Goal: Task Accomplishment & Management: Manage account settings

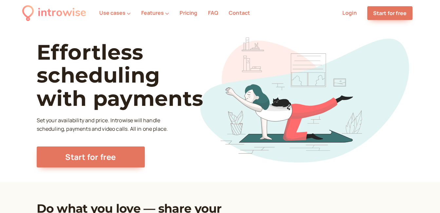
click at [347, 12] on link "Login" at bounding box center [349, 12] width 14 height 7
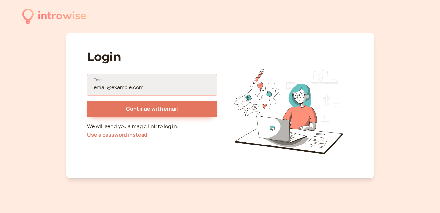
click at [111, 88] on input "Email" at bounding box center [152, 84] width 130 height 21
type input "gusadofreijar@gmail.com"
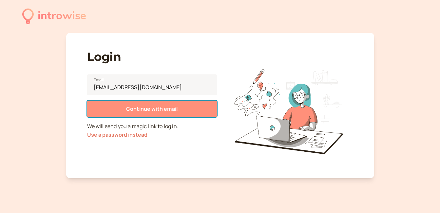
click at [148, 113] on button "Continue with email" at bounding box center [152, 109] width 130 height 16
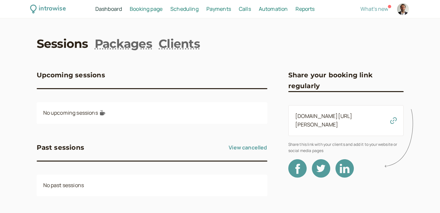
click at [55, 46] on link "Sessions" at bounding box center [62, 43] width 51 height 16
click at [62, 46] on link "Sessions" at bounding box center [62, 43] width 51 height 16
click at [145, 9] on span "Booking page" at bounding box center [146, 8] width 33 height 7
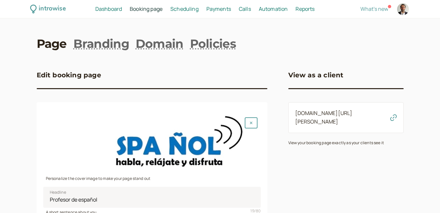
click at [180, 10] on span "Scheduling" at bounding box center [184, 8] width 28 height 7
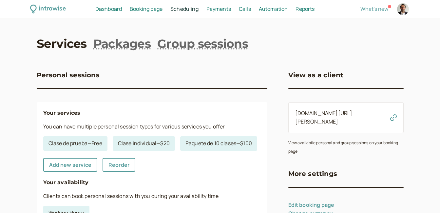
click at [68, 45] on link "Services" at bounding box center [62, 43] width 50 height 16
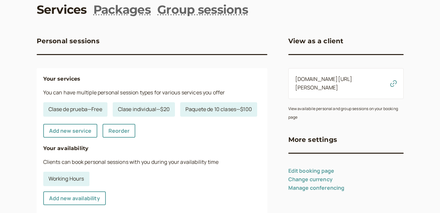
scroll to position [33, 0]
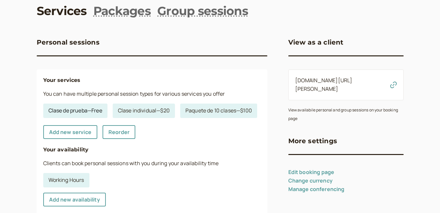
click at [69, 112] on link "Clase de prueba — Free" at bounding box center [75, 111] width 64 height 14
select select "30"
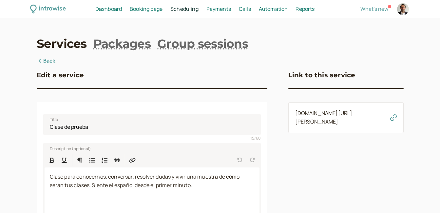
click at [393, 118] on icon "button" at bounding box center [393, 117] width 7 height 7
click at [50, 62] on link "Back" at bounding box center [46, 61] width 19 height 9
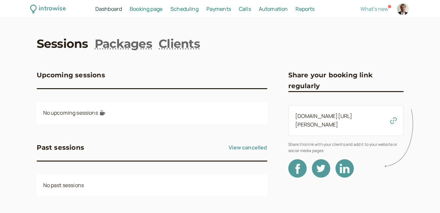
click at [405, 11] on div at bounding box center [403, 9] width 12 height 12
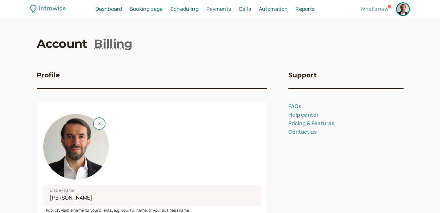
click at [404, 10] on div at bounding box center [403, 9] width 12 height 12
click at [404, 14] on div at bounding box center [403, 9] width 12 height 12
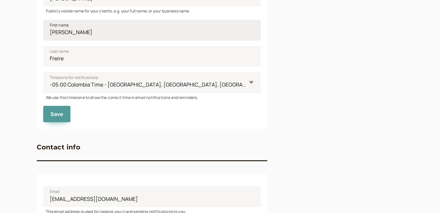
scroll to position [222, 0]
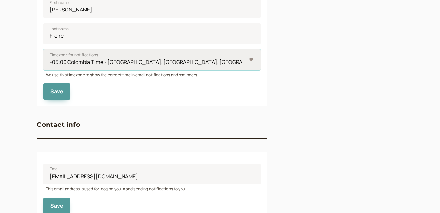
click at [252, 60] on select "-11:00 Niue Time - Alofi -11:00 Samoa Time - Midway -11:00 Samoa Time - Pago Pa…" at bounding box center [151, 59] width 217 height 21
select select "America/Guayaquil"
click at [43, 49] on select "-11:00 Niue Time - Alofi -11:00 Samoa Time - Midway -11:00 Samoa Time - Pago Pa…" at bounding box center [151, 59] width 217 height 21
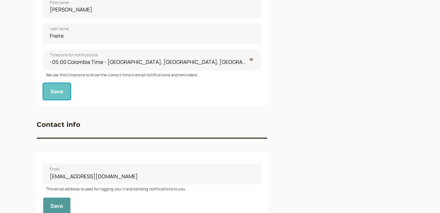
click at [50, 88] on span "Save" at bounding box center [56, 91] width 13 height 7
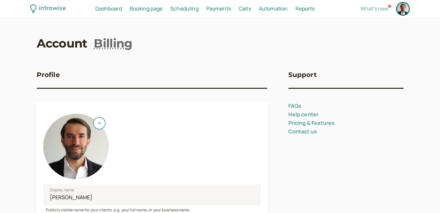
scroll to position [0, 0]
click at [110, 11] on span "Dashboard" at bounding box center [108, 8] width 27 height 7
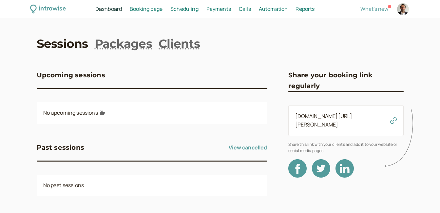
click at [141, 10] on span "Booking page" at bounding box center [146, 8] width 33 height 7
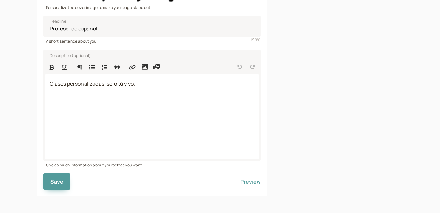
scroll to position [173, 0]
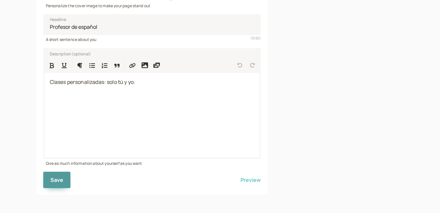
click at [253, 179] on button "Preview" at bounding box center [250, 180] width 20 height 16
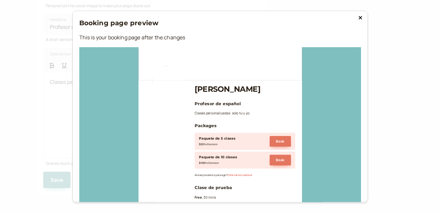
scroll to position [0, 0]
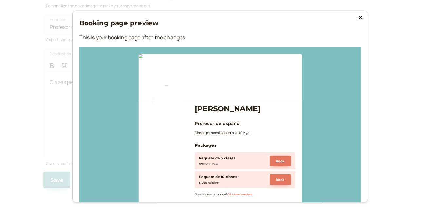
click at [257, 28] on div "Booking page preview This is your booking page after the changes" at bounding box center [220, 32] width 282 height 29
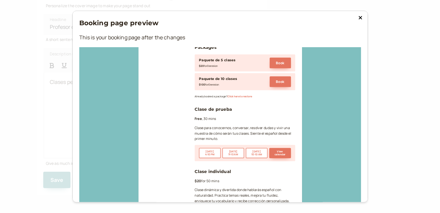
scroll to position [164, 0]
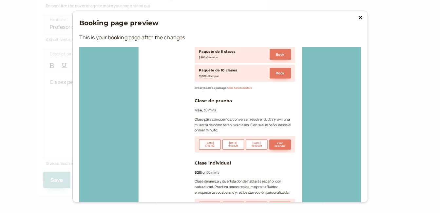
click at [358, 18] on icon at bounding box center [360, 17] width 4 height 5
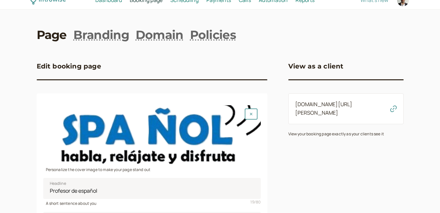
scroll to position [42, 0]
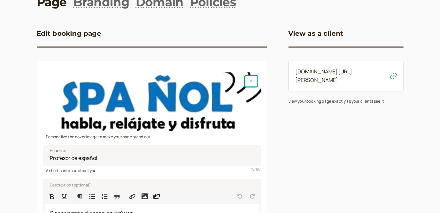
click at [251, 81] on icon "button" at bounding box center [251, 81] width 3 height 3
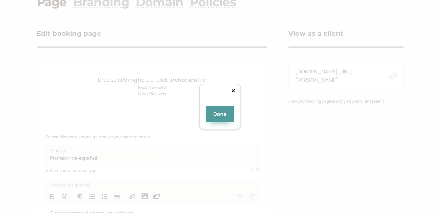
click at [220, 103] on div at bounding box center [220, 103] width 0 height 0
click at [224, 116] on div at bounding box center [255, 125] width 70 height 19
click at [241, 89] on div "Done" at bounding box center [220, 106] width 42 height 45
click at [241, 90] on div "Done" at bounding box center [220, 106] width 42 height 45
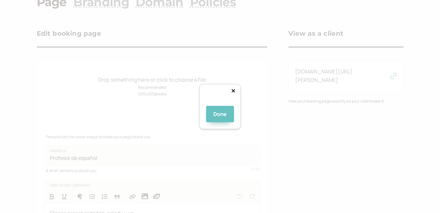
click at [220, 122] on button "Done" at bounding box center [220, 114] width 28 height 16
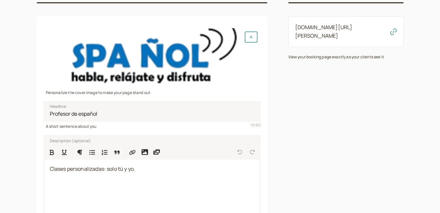
scroll to position [173, 0]
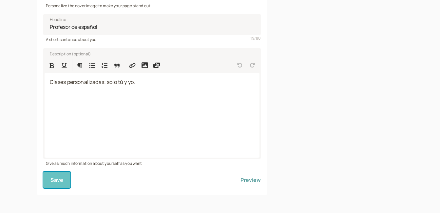
click at [56, 181] on span "Save" at bounding box center [56, 179] width 13 height 7
click at [254, 179] on button "Preview" at bounding box center [250, 180] width 20 height 16
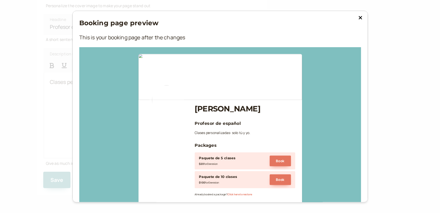
click at [359, 18] on icon at bounding box center [360, 17] width 4 height 5
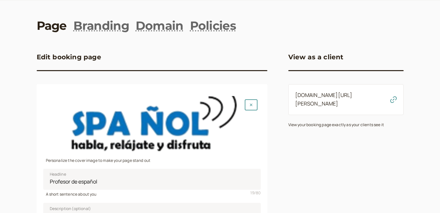
scroll to position [33, 0]
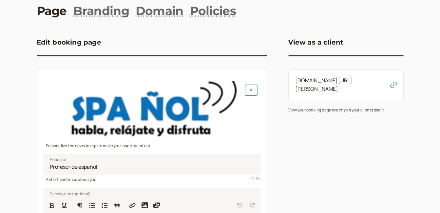
click at [218, 100] on div at bounding box center [151, 111] width 217 height 60
click at [250, 93] on button "button" at bounding box center [251, 90] width 13 height 11
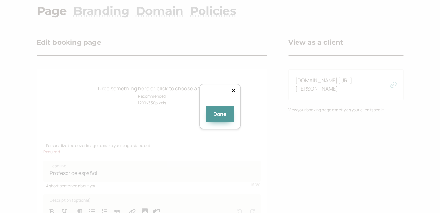
click at [237, 135] on div at bounding box center [275, 145] width 76 height 21
click at [234, 106] on div at bounding box center [220, 101] width 28 height 9
click at [260, 134] on div at bounding box center [289, 149] width 114 height 31
click at [225, 122] on button "Done" at bounding box center [220, 114] width 28 height 16
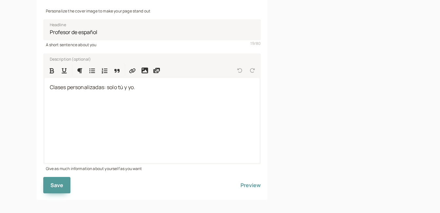
scroll to position [173, 0]
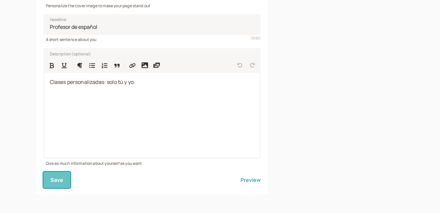
click at [55, 180] on span "Save" at bounding box center [56, 179] width 13 height 7
click at [255, 182] on button "Preview" at bounding box center [250, 180] width 20 height 16
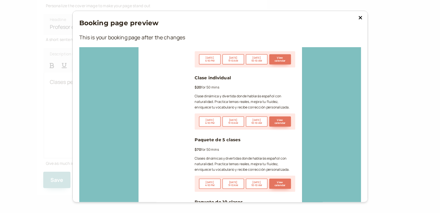
scroll to position [423, 0]
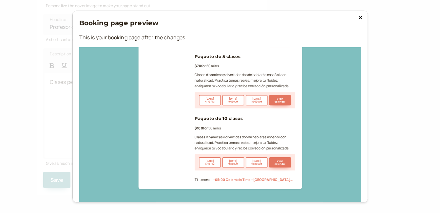
click at [359, 18] on icon at bounding box center [360, 17] width 4 height 5
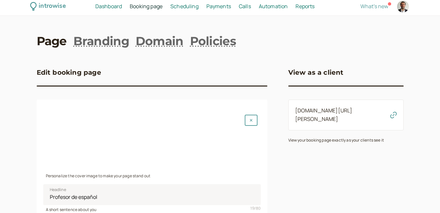
scroll to position [0, 0]
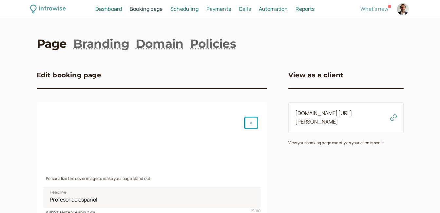
click at [248, 122] on button "button" at bounding box center [251, 122] width 13 height 11
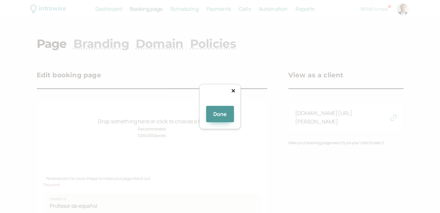
click at [239, 154] on div at bounding box center [296, 169] width 114 height 31
click at [220, 103] on div at bounding box center [220, 103] width 0 height 0
click at [240, 135] on div at bounding box center [307, 153] width 136 height 37
click at [244, 136] on div at bounding box center [310, 154] width 132 height 36
click at [371, 136] on div at bounding box center [371, 136] width 0 height 0
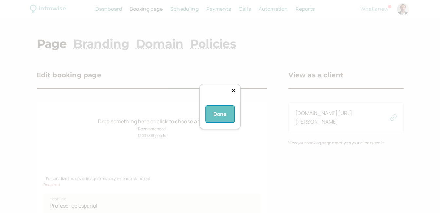
click at [219, 122] on button "Done" at bounding box center [220, 114] width 28 height 16
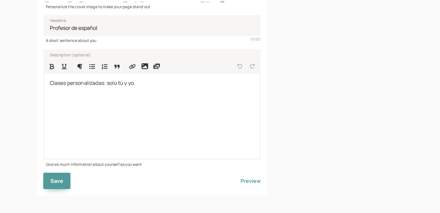
scroll to position [173, 0]
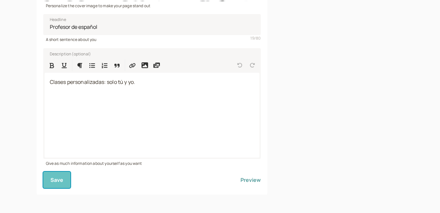
click at [51, 181] on span "Save" at bounding box center [56, 179] width 13 height 7
click at [255, 178] on button "Preview" at bounding box center [250, 180] width 20 height 16
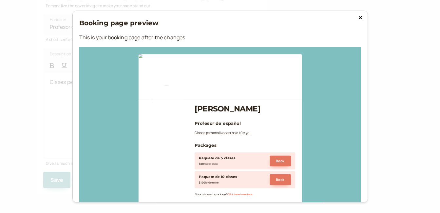
click at [358, 19] on icon at bounding box center [360, 17] width 4 height 5
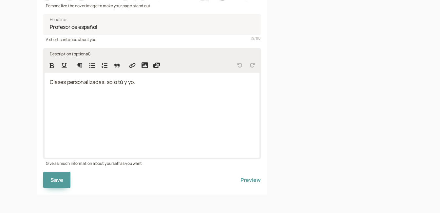
scroll to position [9, 0]
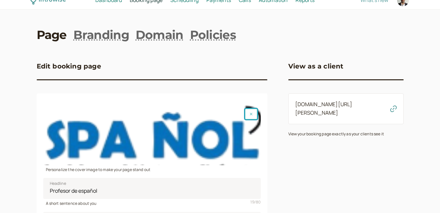
click at [252, 115] on icon "button" at bounding box center [251, 114] width 3 height 3
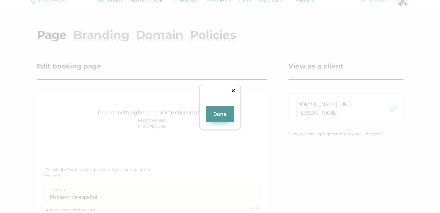
click at [278, 123] on div at bounding box center [341, 140] width 126 height 35
click at [221, 122] on button "Done" at bounding box center [220, 114] width 28 height 16
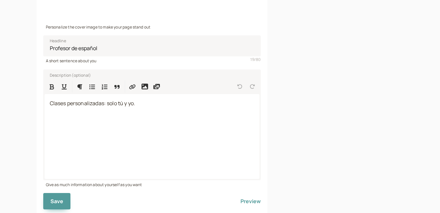
scroll to position [173, 0]
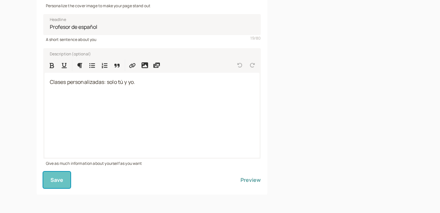
click at [50, 182] on span "Save" at bounding box center [56, 179] width 13 height 7
click at [250, 181] on button "Preview" at bounding box center [250, 180] width 20 height 16
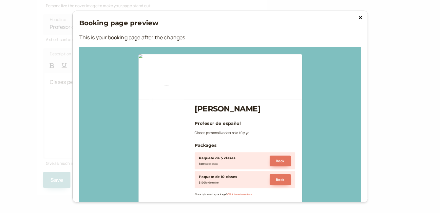
click at [358, 18] on icon at bounding box center [359, 17] width 3 height 3
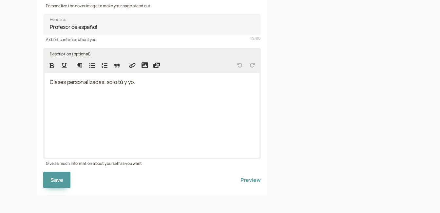
scroll to position [42, 0]
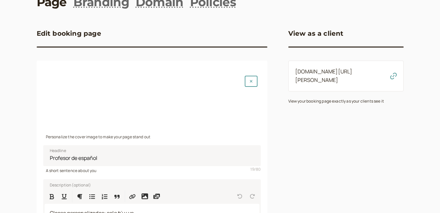
click at [311, 171] on div "View as a client introwise.com/gustavo-freire View your booking page exactly as…" at bounding box center [345, 170] width 115 height 311
click at [253, 80] on button "button" at bounding box center [251, 81] width 13 height 11
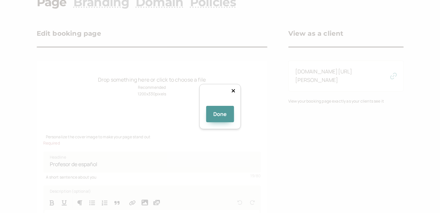
click at [241, 84] on div "Done" at bounding box center [220, 106] width 42 height 45
click at [220, 103] on div at bounding box center [220, 103] width 0 height 0
click at [225, 122] on button "Done" at bounding box center [220, 114] width 28 height 16
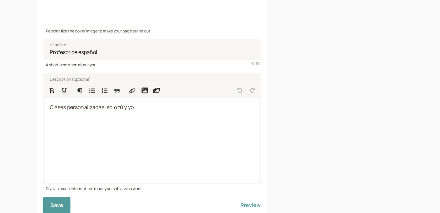
scroll to position [173, 0]
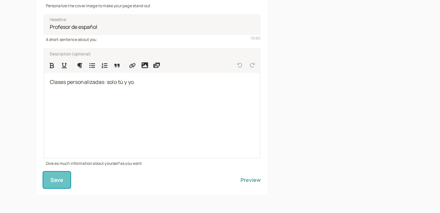
click at [56, 179] on span "Save" at bounding box center [56, 179] width 13 height 7
click at [251, 182] on button "Preview" at bounding box center [250, 180] width 20 height 16
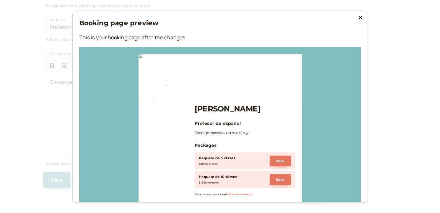
click at [358, 17] on icon at bounding box center [359, 17] width 3 height 3
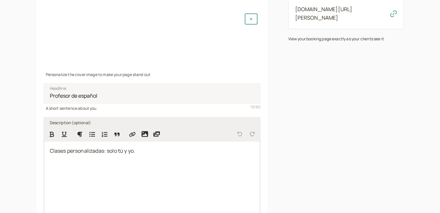
scroll to position [42, 0]
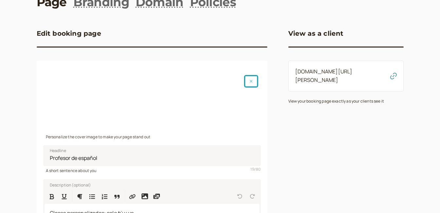
click at [251, 82] on icon "button" at bounding box center [251, 81] width 3 height 4
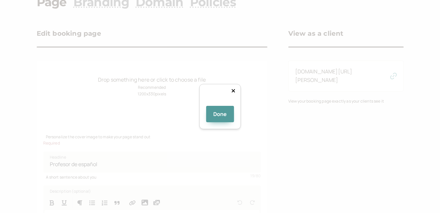
click at [220, 103] on div at bounding box center [220, 103] width 0 height 0
click at [220, 122] on button "Done" at bounding box center [220, 114] width 28 height 16
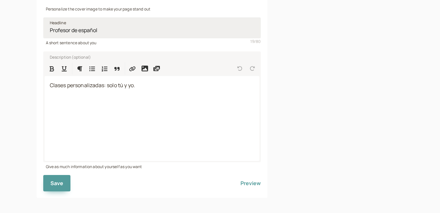
scroll to position [173, 0]
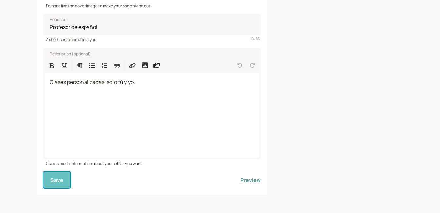
click at [57, 181] on span "Save" at bounding box center [56, 179] width 13 height 7
click at [250, 181] on button "Preview" at bounding box center [250, 180] width 20 height 16
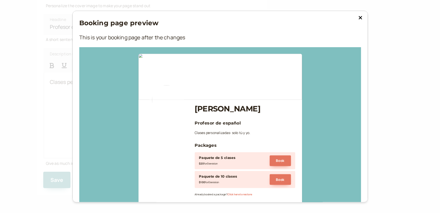
scroll to position [0, 0]
click at [358, 18] on icon at bounding box center [360, 17] width 4 height 5
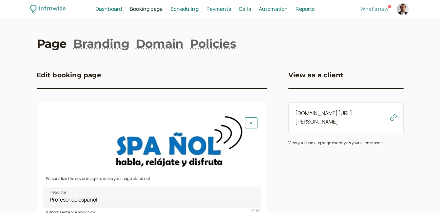
click at [147, 9] on span "Booking page" at bounding box center [146, 8] width 33 height 7
click at [186, 8] on span "Scheduling" at bounding box center [184, 8] width 28 height 7
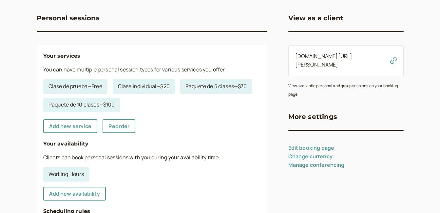
scroll to position [66, 0]
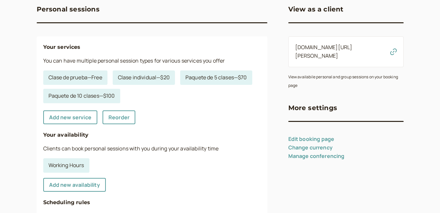
click at [15, 130] on div "introwise Dashboard Dashboard Booking page Booking Scheduling Scheduling Paymen…" at bounding box center [220, 155] width 440 height 443
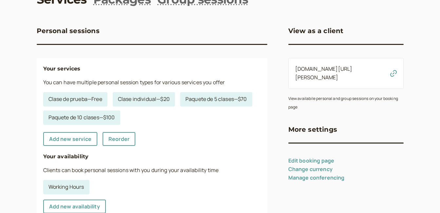
scroll to position [33, 0]
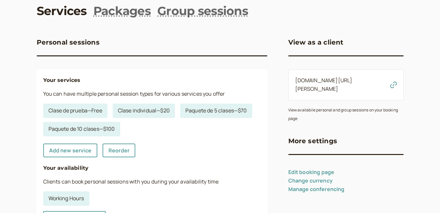
click at [26, 132] on div "introwise Dashboard Dashboard Booking page Booking Scheduling Scheduling Paymen…" at bounding box center [220, 188] width 440 height 443
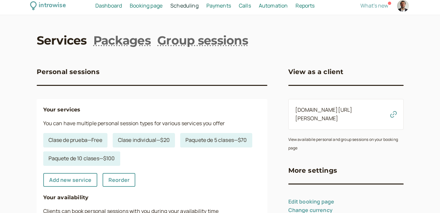
scroll to position [0, 0]
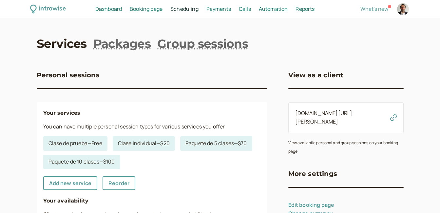
click at [71, 47] on link "Services" at bounding box center [62, 43] width 50 height 16
click at [118, 45] on link "Packages" at bounding box center [121, 43] width 57 height 16
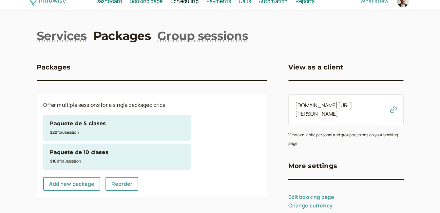
scroll to position [15, 0]
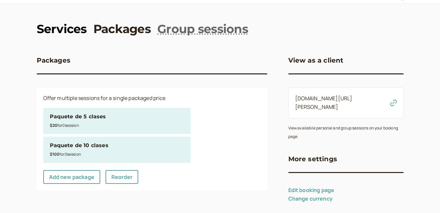
click at [74, 30] on link "Services" at bounding box center [62, 29] width 50 height 16
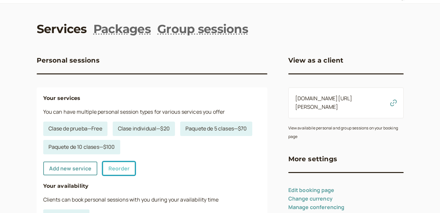
click at [118, 172] on link "Reorder" at bounding box center [119, 168] width 33 height 14
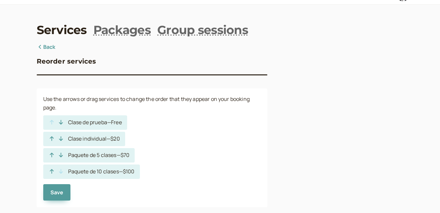
scroll to position [26, 0]
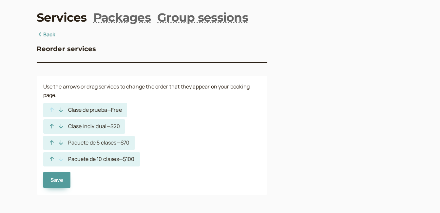
click at [40, 33] on icon at bounding box center [40, 34] width 7 height 5
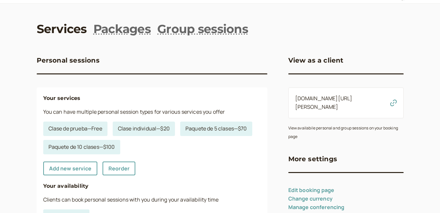
scroll to position [47, 0]
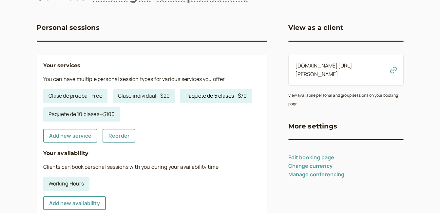
click at [180, 103] on link "Paquete de 5 clases — $70" at bounding box center [216, 96] width 72 height 14
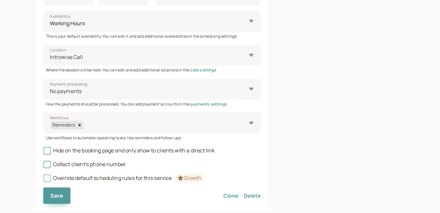
scroll to position [290, 0]
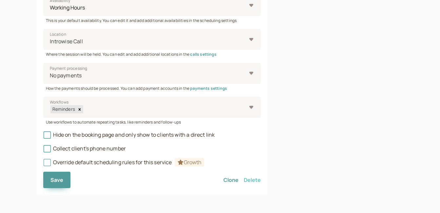
click at [253, 179] on button "Delete" at bounding box center [252, 180] width 17 height 16
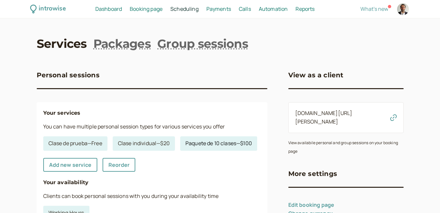
drag, startPoint x: 83, startPoint y: 161, endPoint x: 62, endPoint y: 161, distance: 20.3
click at [180, 151] on link "Paquete de 10 clases — $100" at bounding box center [218, 143] width 77 height 14
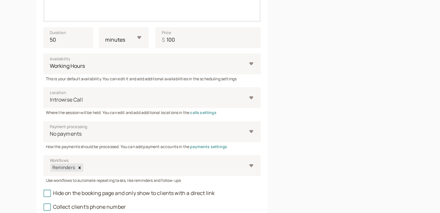
scroll to position [290, 0]
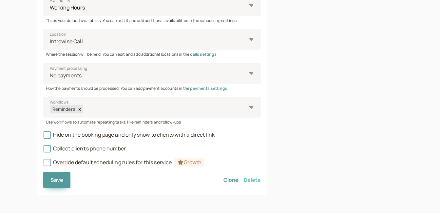
click at [255, 181] on button "Delete" at bounding box center [252, 180] width 17 height 16
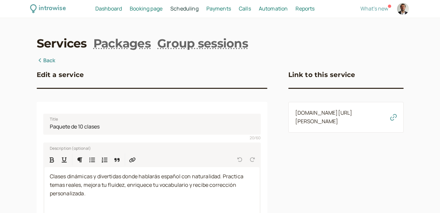
scroll to position [0, 0]
click at [46, 62] on link "Back" at bounding box center [46, 61] width 19 height 9
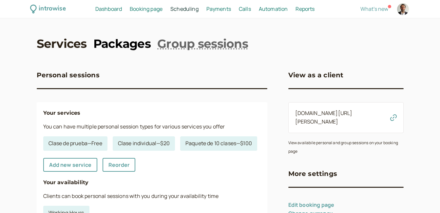
click at [136, 46] on link "Packages" at bounding box center [121, 43] width 57 height 16
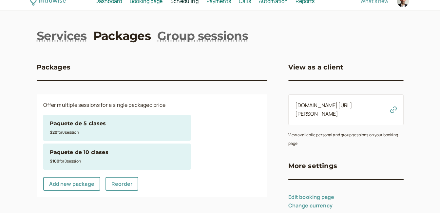
scroll to position [15, 0]
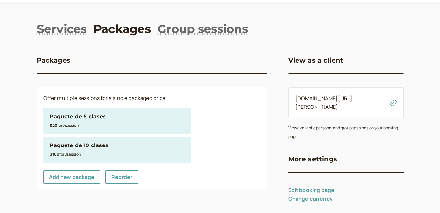
click at [138, 128] on div "$20 for 0 session" at bounding box center [117, 125] width 134 height 9
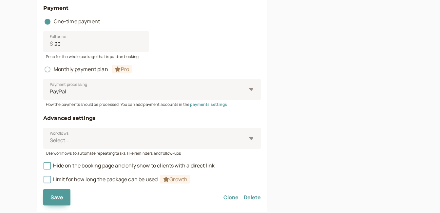
scroll to position [338, 0]
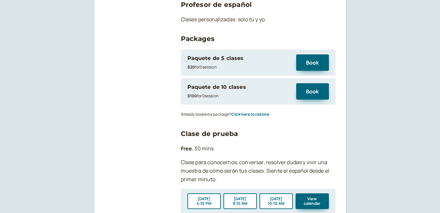
scroll to position [98, 0]
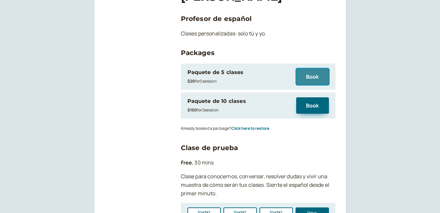
click at [311, 78] on button "Book" at bounding box center [312, 76] width 33 height 16
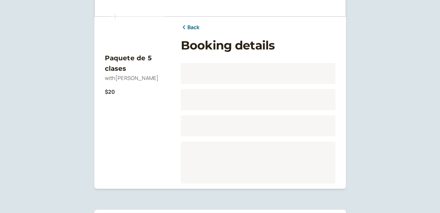
scroll to position [81, 0]
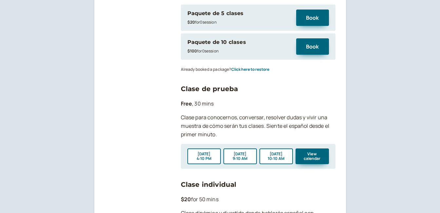
scroll to position [164, 0]
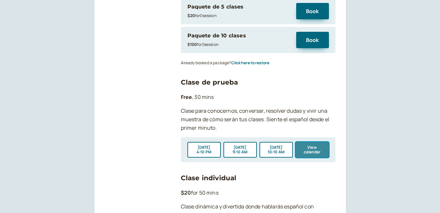
click at [310, 152] on button "View calendar" at bounding box center [311, 150] width 33 height 16
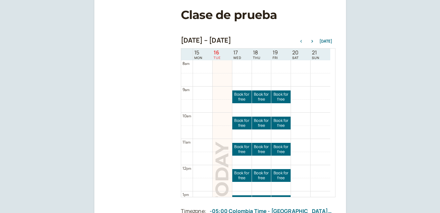
scroll to position [92, 0]
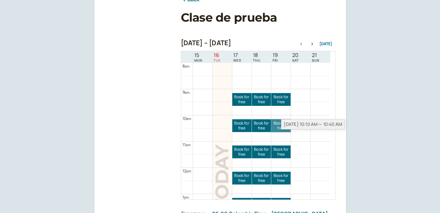
click at [282, 129] on link "Book for free free" at bounding box center [280, 125] width 19 height 13
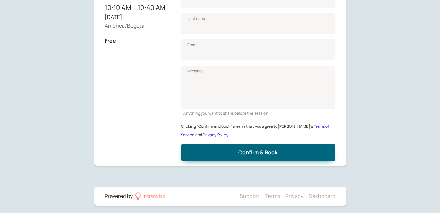
scroll to position [144, 0]
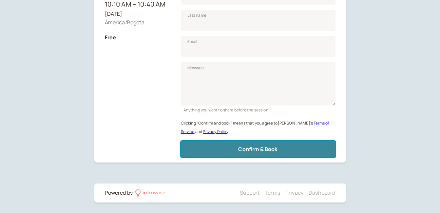
click at [273, 147] on span "Confirm & Book" at bounding box center [257, 148] width 39 height 7
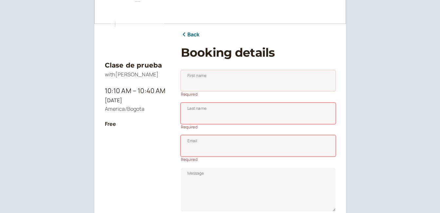
scroll to position [0, 0]
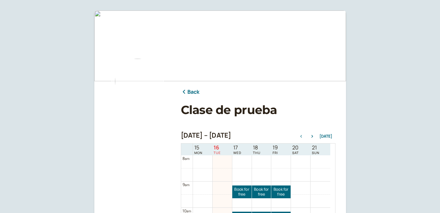
click at [192, 91] on link "Back" at bounding box center [190, 92] width 19 height 9
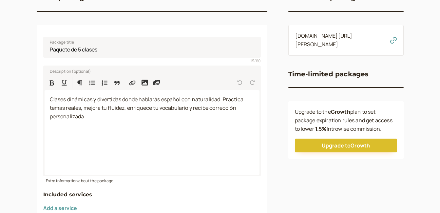
scroll to position [98, 0]
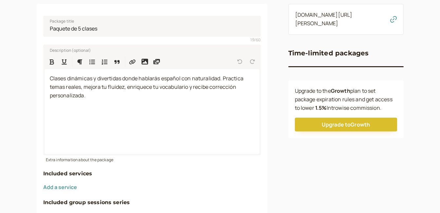
click at [23, 114] on div "introwise Dashboard Dashboard Booking page Booking Scheduling Scheduling Paymen…" at bounding box center [220, 177] width 440 height 551
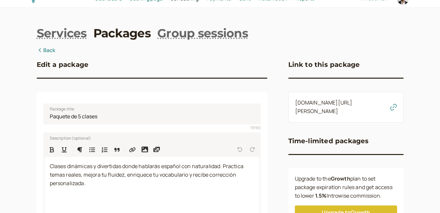
scroll to position [0, 0]
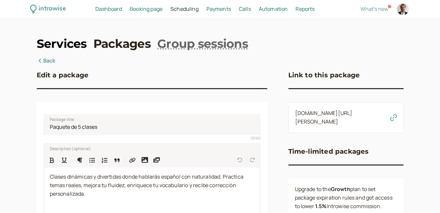
click at [66, 40] on link "Services" at bounding box center [62, 43] width 50 height 16
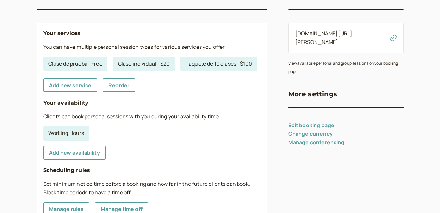
scroll to position [66, 0]
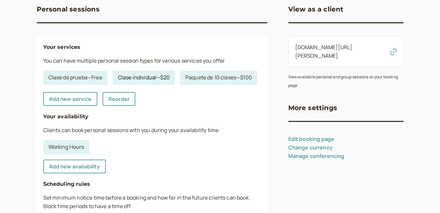
click at [147, 81] on link "Clase individual — $20" at bounding box center [144, 77] width 62 height 14
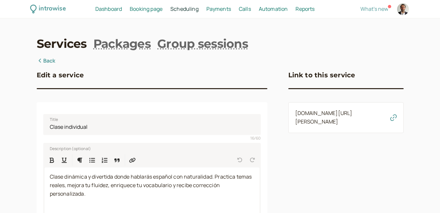
click at [393, 118] on icon "button" at bounding box center [393, 117] width 7 height 7
click at [189, 44] on link "Group sessions" at bounding box center [202, 43] width 91 height 16
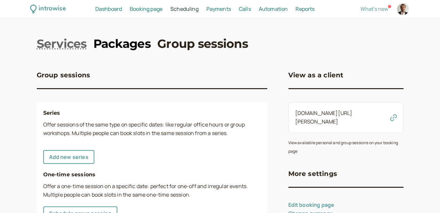
click at [122, 45] on link "Packages" at bounding box center [121, 43] width 57 height 16
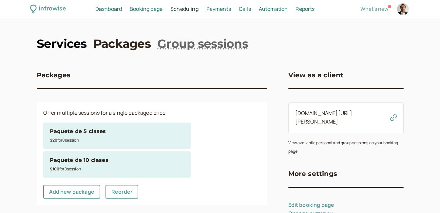
click at [56, 46] on link "Services" at bounding box center [62, 43] width 50 height 16
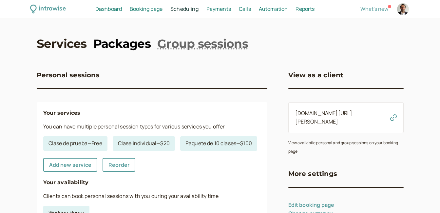
click at [104, 42] on link "Packages" at bounding box center [121, 43] width 57 height 16
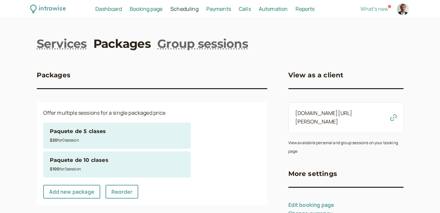
scroll to position [15, 0]
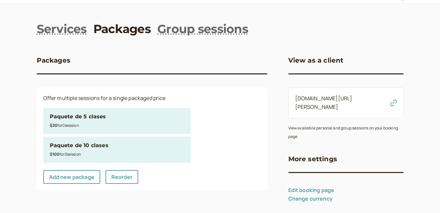
click at [91, 122] on div "$20 for 0 session" at bounding box center [117, 125] width 134 height 9
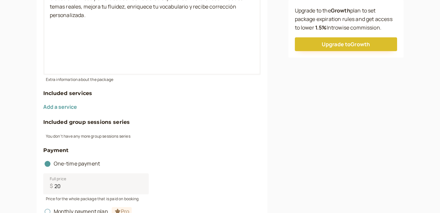
scroll to position [211, 0]
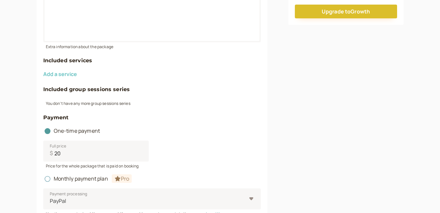
click at [56, 74] on button "Add a service" at bounding box center [60, 74] width 34 height 6
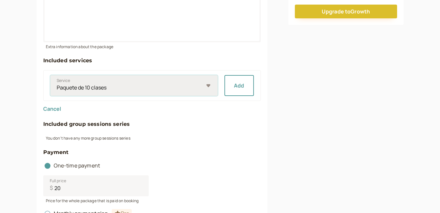
click at [209, 85] on select "Paquete de 10 clases Clase individual Clase de prueba" at bounding box center [134, 85] width 168 height 21
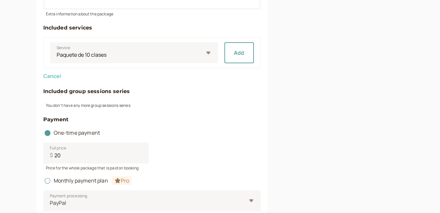
click at [55, 76] on button "Cancel" at bounding box center [52, 76] width 18 height 6
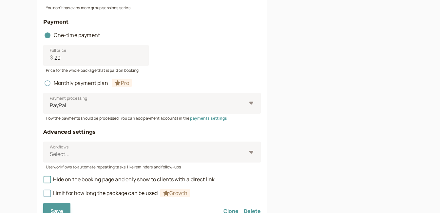
scroll to position [310, 0]
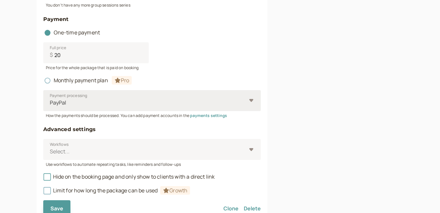
click at [249, 103] on div "PayPal" at bounding box center [151, 100] width 217 height 21
click at [50, 103] on input "Payment processing PayPal" at bounding box center [49, 103] width 1 height 8
click at [249, 103] on div "PayPal" at bounding box center [151, 100] width 217 height 21
click at [50, 103] on input "Payment processing Select is focused ,type to refine list, press Down to open t…" at bounding box center [49, 103] width 1 height 8
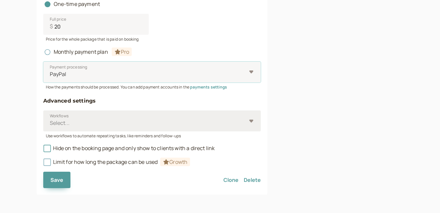
click at [249, 120] on div "Select..." at bounding box center [151, 120] width 217 height 21
click at [50, 120] on input "Workflows Select..." at bounding box center [49, 123] width 1 height 8
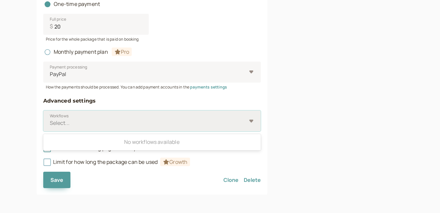
click at [249, 120] on div "Select..." at bounding box center [151, 120] width 217 height 21
click at [50, 120] on input "Workflows Use Up and Down to choose options, press Enter to select the currentl…" at bounding box center [49, 123] width 1 height 8
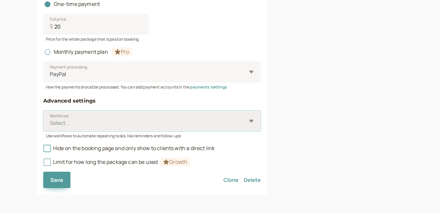
click at [250, 120] on div "Select..." at bounding box center [151, 120] width 217 height 21
click at [50, 120] on input "Workflows Select is focused ,type to refine list, press Down to open the menu, …" at bounding box center [49, 123] width 1 height 8
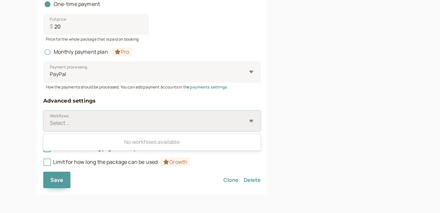
click at [250, 120] on div "Select..." at bounding box center [151, 120] width 217 height 21
click at [50, 120] on input "Workflows Use Up and Down to choose options, press Enter to select the currentl…" at bounding box center [49, 123] width 1 height 8
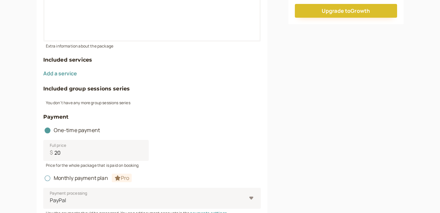
scroll to position [197, 0]
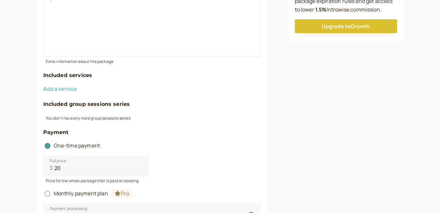
click at [74, 90] on button "Add a service" at bounding box center [60, 89] width 34 height 6
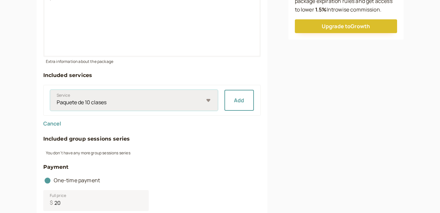
click at [205, 100] on select "Paquete de 10 clases Clase individual Clase de prueba" at bounding box center [134, 100] width 168 height 21
select select "7f4efe7ff6"
click at [50, 90] on select "Paquete de 10 clases Clase individual Clase de prueba" at bounding box center [134, 100] width 168 height 21
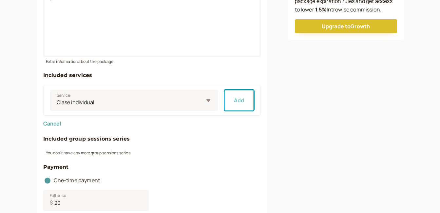
click at [238, 102] on button "Add" at bounding box center [238, 100] width 29 height 21
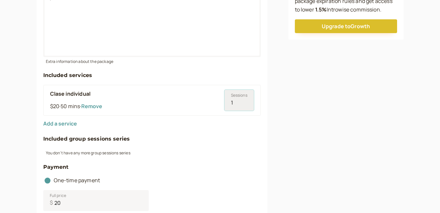
click at [245, 101] on input "1" at bounding box center [238, 100] width 29 height 21
click at [245, 101] on input "2" at bounding box center [238, 100] width 29 height 21
click at [245, 101] on input "3" at bounding box center [238, 100] width 29 height 21
click at [245, 101] on input "4" at bounding box center [238, 100] width 29 height 21
type input "5"
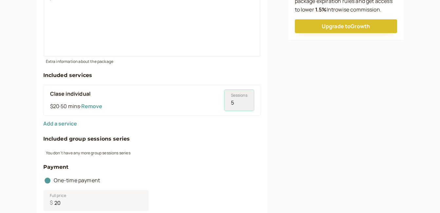
click at [245, 101] on input "5" at bounding box center [238, 100] width 29 height 21
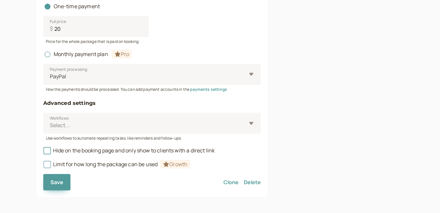
scroll to position [373, 0]
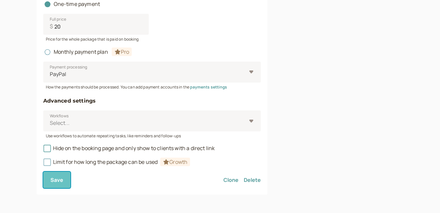
click at [57, 180] on span "Save" at bounding box center [56, 179] width 13 height 7
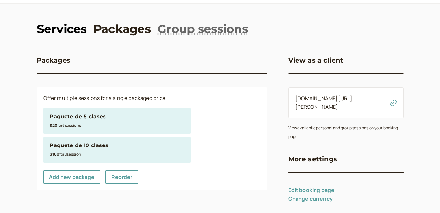
click at [69, 29] on link "Services" at bounding box center [62, 29] width 50 height 16
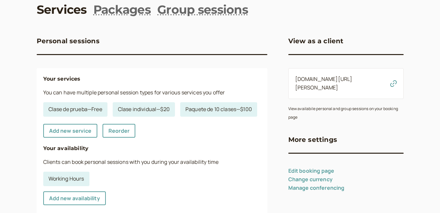
scroll to position [47, 0]
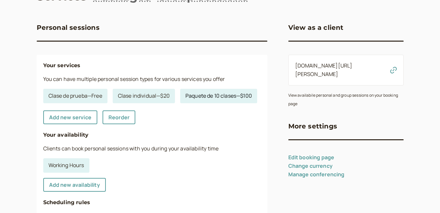
click at [180, 103] on link "Paquete de 10 clases — $100" at bounding box center [218, 96] width 77 height 14
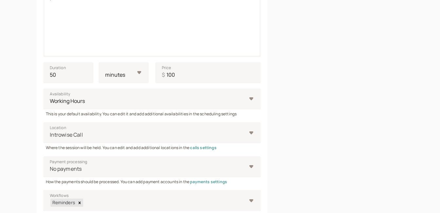
scroll to position [290, 0]
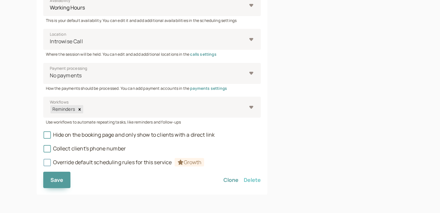
click at [250, 180] on button "Delete" at bounding box center [252, 180] width 17 height 16
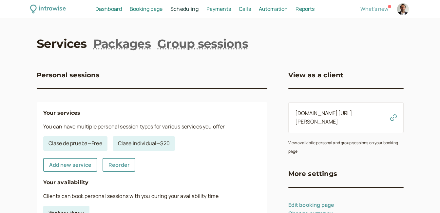
click at [51, 42] on link "Services" at bounding box center [62, 43] width 50 height 16
click at [125, 44] on link "Packages" at bounding box center [121, 43] width 57 height 16
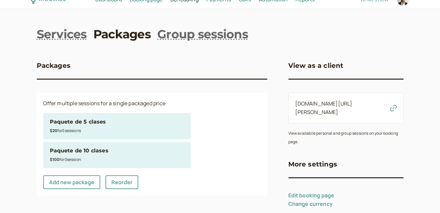
scroll to position [15, 0]
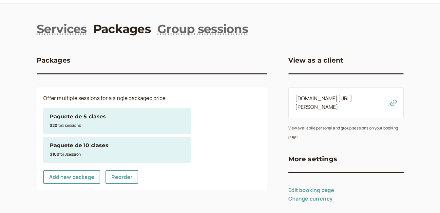
click at [110, 150] on div "$100 for 0 session" at bounding box center [117, 154] width 134 height 9
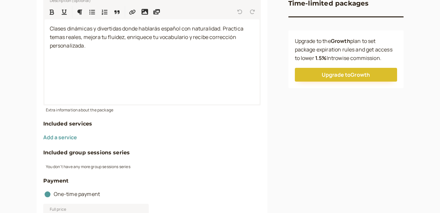
scroll to position [179, 0]
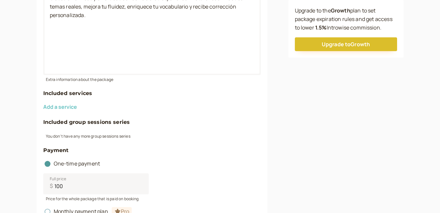
click at [61, 107] on button "Add a service" at bounding box center [60, 107] width 34 height 6
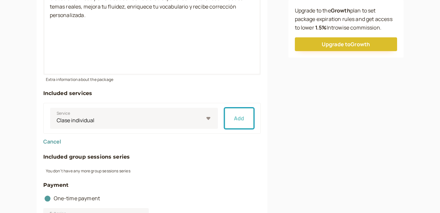
click at [237, 119] on button "Add" at bounding box center [238, 118] width 29 height 21
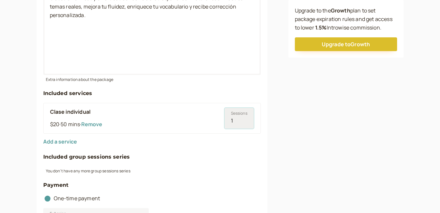
click at [245, 119] on input "1" at bounding box center [238, 118] width 29 height 21
click at [245, 119] on input "2" at bounding box center [238, 118] width 29 height 21
click at [245, 119] on input "3" at bounding box center [238, 118] width 29 height 21
click at [245, 119] on input "4" at bounding box center [238, 118] width 29 height 21
click at [245, 119] on input "5" at bounding box center [238, 118] width 29 height 21
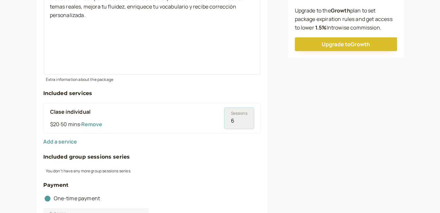
click at [245, 119] on input "6" at bounding box center [238, 118] width 29 height 21
click at [245, 119] on input "7" at bounding box center [238, 118] width 29 height 21
click at [245, 119] on input "8" at bounding box center [238, 118] width 29 height 21
click at [245, 119] on input "9" at bounding box center [238, 118] width 29 height 21
type input "10"
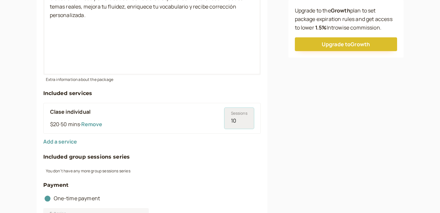
click at [245, 119] on input "10" at bounding box center [238, 118] width 29 height 21
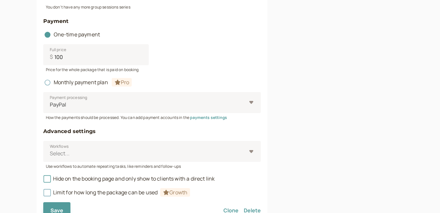
scroll to position [373, 0]
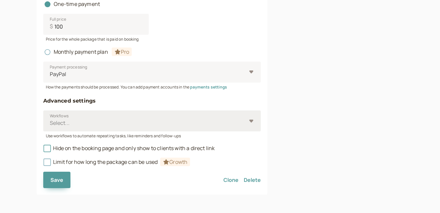
click at [253, 120] on div "Select..." at bounding box center [151, 120] width 217 height 21
click at [50, 120] on input "Workflows Select..." at bounding box center [49, 123] width 1 height 8
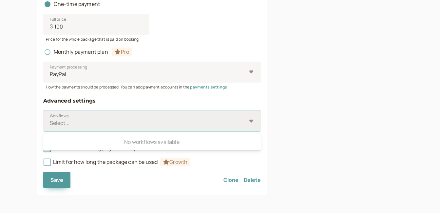
click at [253, 120] on div "Select..." at bounding box center [151, 120] width 217 height 21
click at [50, 120] on input "Workflows Use Up and Down to choose options, press Enter to select the currentl…" at bounding box center [49, 123] width 1 height 8
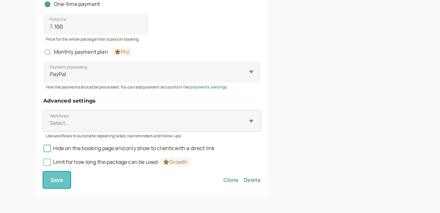
click at [60, 182] on span "Save" at bounding box center [56, 179] width 13 height 7
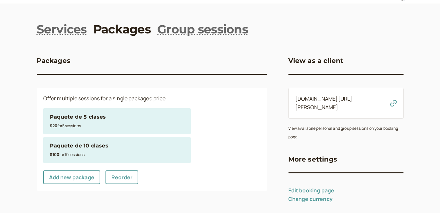
scroll to position [15, 0]
click at [132, 121] on div "$20 for 5 session s" at bounding box center [117, 125] width 134 height 9
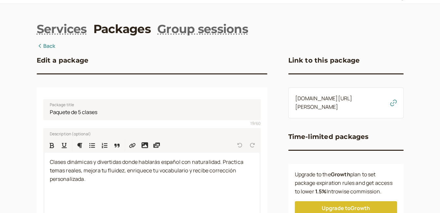
click at [392, 106] on icon "button" at bounding box center [393, 103] width 7 height 7
click at [42, 46] on icon at bounding box center [40, 45] width 7 height 5
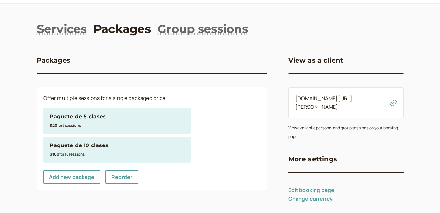
click at [121, 120] on div "Paquete de 5 clases" at bounding box center [117, 116] width 134 height 9
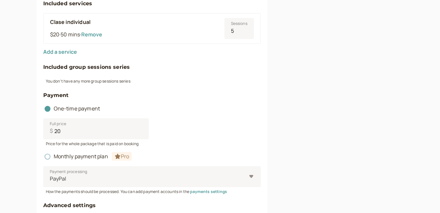
scroll to position [295, 0]
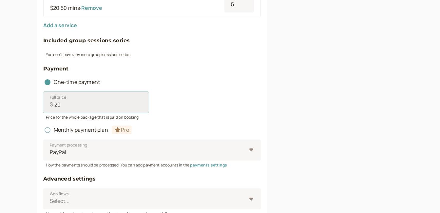
click at [56, 106] on input "20" at bounding box center [95, 102] width 105 height 21
click at [54, 105] on input "20" at bounding box center [95, 102] width 105 height 21
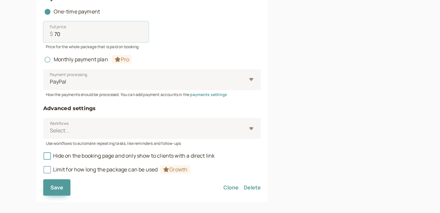
scroll to position [373, 0]
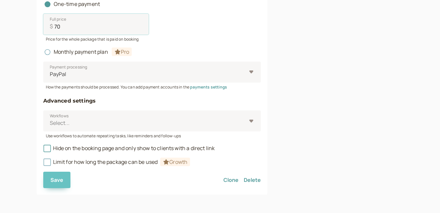
type input "70"
click at [53, 180] on span "Save" at bounding box center [56, 179] width 13 height 7
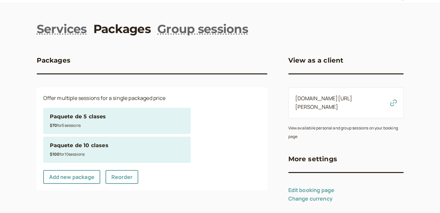
click at [106, 153] on div "$100 for 10 session s" at bounding box center [117, 154] width 134 height 9
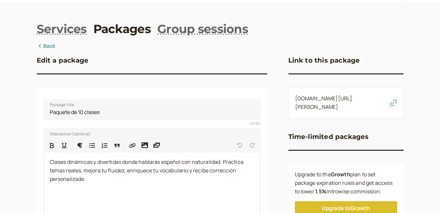
click at [393, 106] on icon "button" at bounding box center [393, 103] width 7 height 7
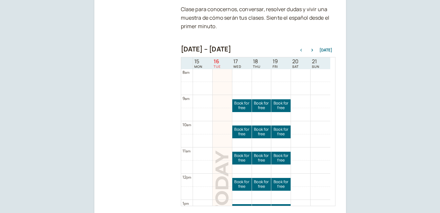
scroll to position [131, 0]
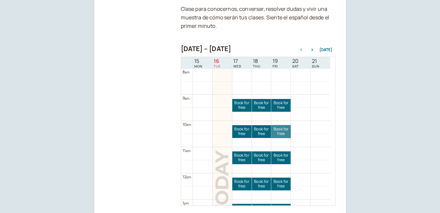
click at [278, 134] on link "Book for free free" at bounding box center [280, 131] width 19 height 13
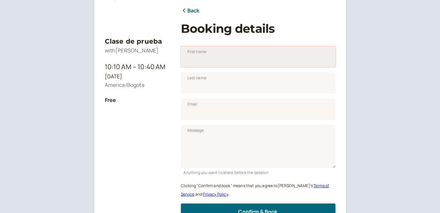
click at [209, 58] on input "First name" at bounding box center [258, 56] width 155 height 21
type input "prueba"
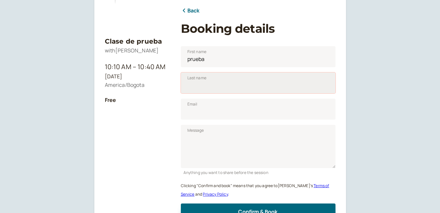
click at [192, 88] on input "Last name" at bounding box center [258, 82] width 155 height 21
type input "yoyo"
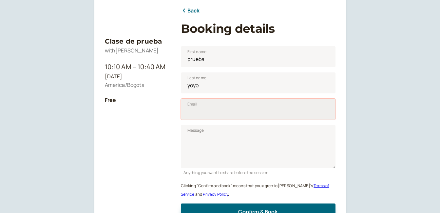
click at [204, 115] on input "Email" at bounding box center [258, 109] width 155 height 21
type input "gusadofreijar@gmail.com"
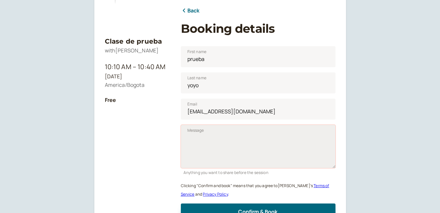
click at [206, 142] on textarea "Message" at bounding box center [258, 146] width 155 height 43
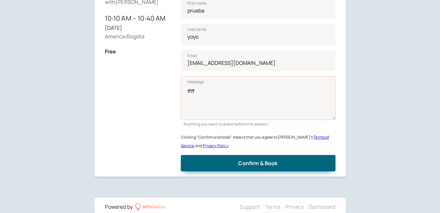
scroll to position [144, 0]
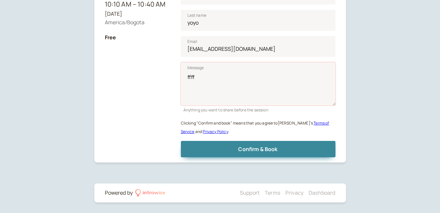
type textarea "ffff"
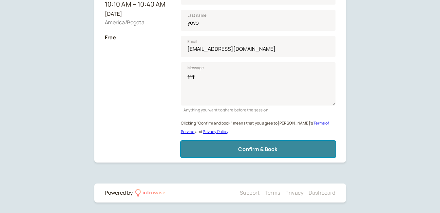
click at [253, 151] on span "Confirm & Book" at bounding box center [257, 148] width 39 height 7
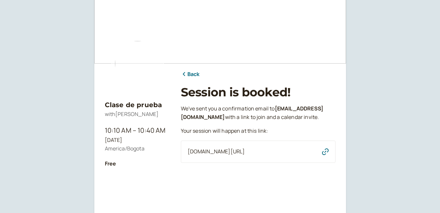
scroll to position [0, 0]
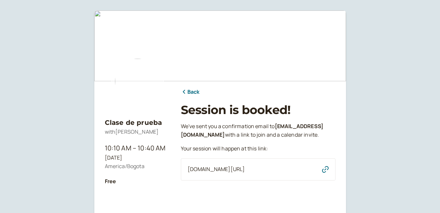
click at [190, 93] on link "Back" at bounding box center [190, 92] width 19 height 9
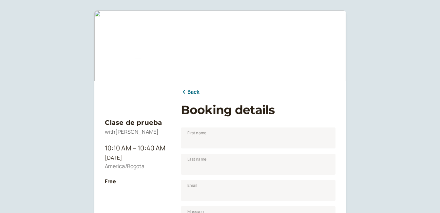
click at [189, 92] on link "Back" at bounding box center [190, 92] width 19 height 9
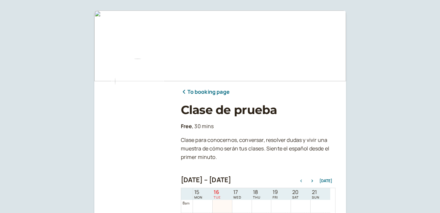
click at [196, 92] on link "To booking page" at bounding box center [205, 92] width 49 height 9
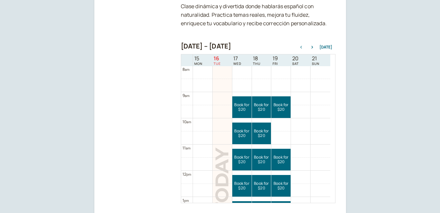
scroll to position [137, 0]
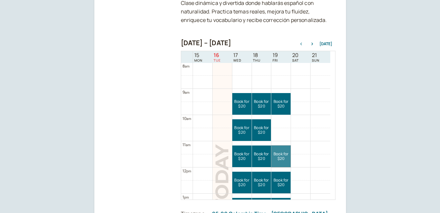
click at [278, 158] on link "Book for $20 $20" at bounding box center [280, 156] width 19 height 22
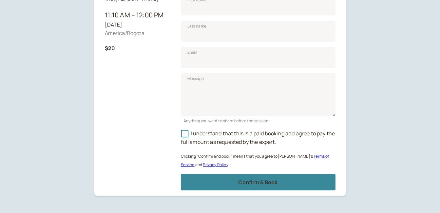
scroll to position [166, 0]
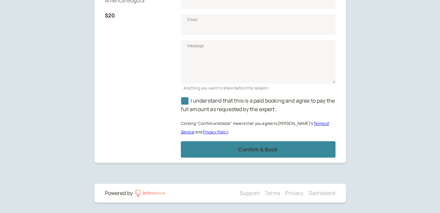
click at [185, 103] on icon at bounding box center [184, 101] width 5 height 5
click at [181, 103] on input "I understand that this is a paid booking and agree to pay the full amount as re…" at bounding box center [181, 103] width 0 height 0
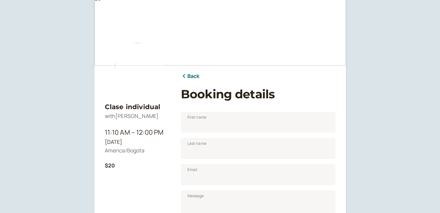
scroll to position [0, 0]
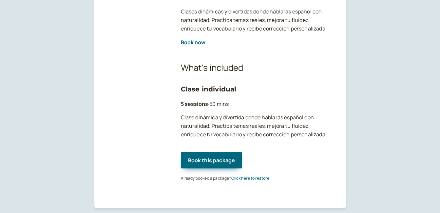
scroll to position [131, 0]
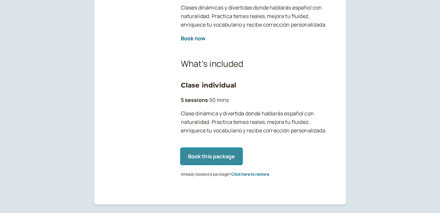
click at [218, 157] on button "Book this package" at bounding box center [212, 156] width 62 height 16
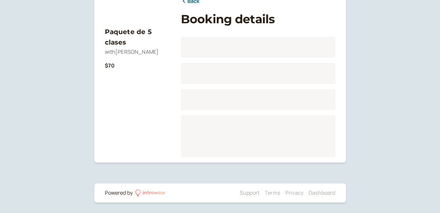
scroll to position [81, 0]
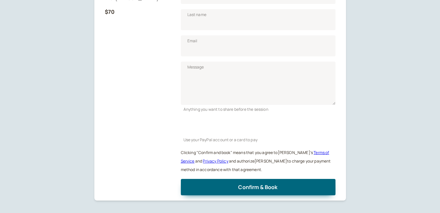
scroll to position [164, 0]
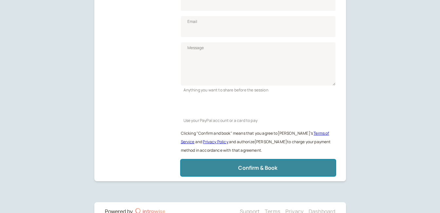
click at [286, 168] on button "Confirm & Book" at bounding box center [258, 168] width 155 height 16
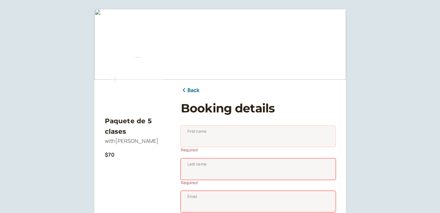
scroll to position [0, 0]
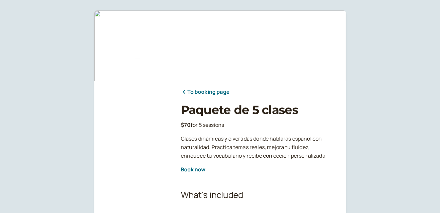
scroll to position [131, 0]
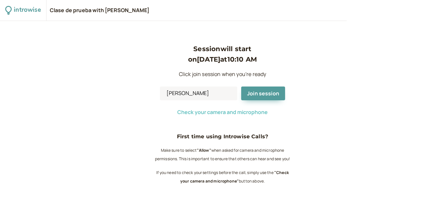
click at [257, 113] on span "Check your camera and microphone" at bounding box center [222, 111] width 90 height 7
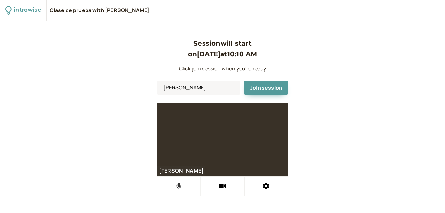
click at [179, 186] on icon at bounding box center [179, 186] width 5 height 7
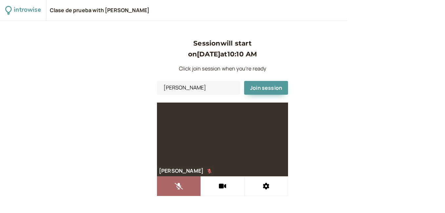
click at [179, 186] on icon at bounding box center [179, 186] width 8 height 7
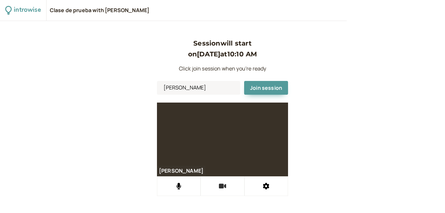
click at [224, 186] on icon at bounding box center [223, 185] width 8 height 5
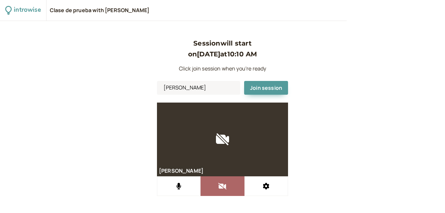
click at [224, 186] on icon at bounding box center [222, 186] width 8 height 7
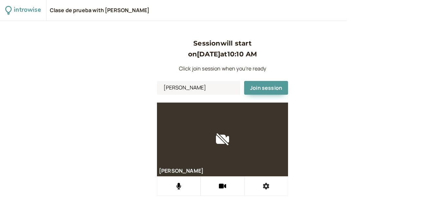
click at [266, 186] on icon at bounding box center [266, 186] width 7 height 7
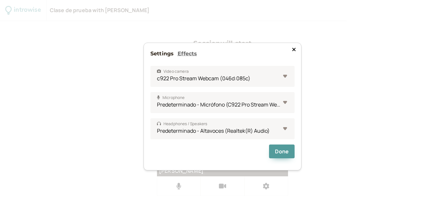
click at [294, 49] on icon at bounding box center [293, 49] width 3 height 3
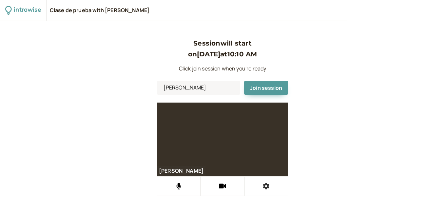
click at [265, 187] on icon at bounding box center [266, 186] width 6 height 7
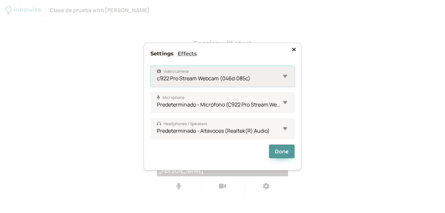
click at [286, 77] on select "c922 Pro Stream Webcam (046d:085c) OBS Virtual Camera Iriun Webcam Snap Camera …" at bounding box center [222, 76] width 144 height 21
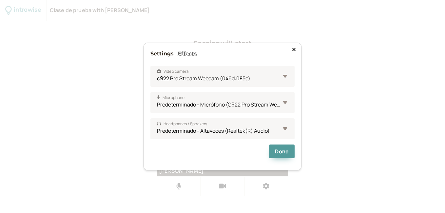
click at [292, 48] on icon at bounding box center [294, 49] width 4 height 5
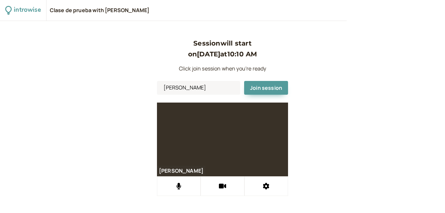
click at [263, 171] on video at bounding box center [222, 140] width 131 height 74
click at [282, 171] on video at bounding box center [222, 140] width 131 height 74
click at [263, 86] on span "Join session" at bounding box center [266, 87] width 32 height 7
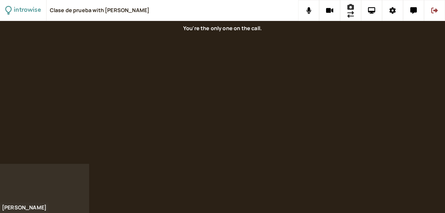
click at [351, 12] on icon at bounding box center [350, 14] width 7 height 7
click at [350, 14] on icon at bounding box center [350, 14] width 7 height 7
click at [372, 14] on button at bounding box center [371, 10] width 21 height 21
click at [391, 12] on icon at bounding box center [392, 10] width 6 height 7
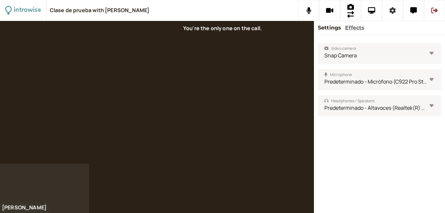
click at [391, 12] on icon at bounding box center [392, 10] width 6 height 7
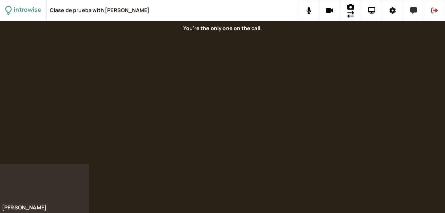
click at [416, 11] on icon at bounding box center [413, 10] width 7 height 7
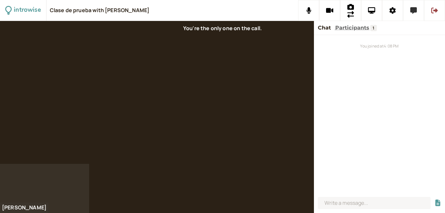
click at [416, 11] on icon at bounding box center [413, 10] width 7 height 7
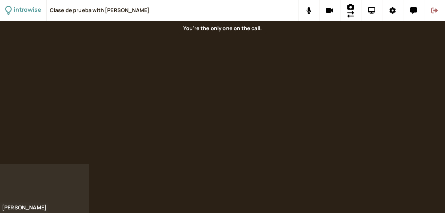
click at [434, 9] on icon at bounding box center [434, 10] width 7 height 7
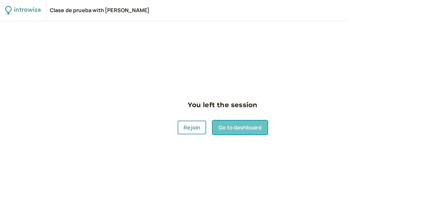
click at [235, 128] on link "Go to dashboard" at bounding box center [240, 128] width 54 height 14
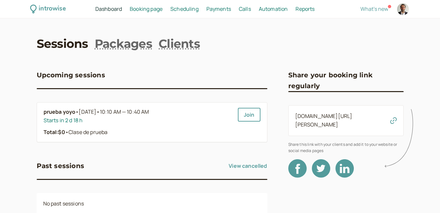
click at [12, 122] on div "introwise Dashboard Dashboard Booking page Booking Scheduling Scheduling Paymen…" at bounding box center [220, 125] width 440 height 251
click at [189, 9] on span "Scheduling" at bounding box center [184, 8] width 28 height 7
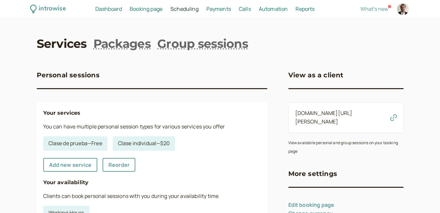
click at [68, 46] on link "Services" at bounding box center [62, 43] width 50 height 16
click at [116, 46] on link "Packages" at bounding box center [121, 43] width 57 height 16
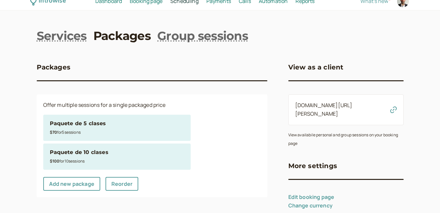
scroll to position [15, 0]
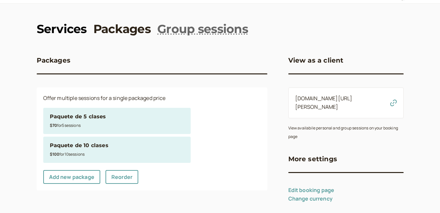
click at [65, 30] on link "Services" at bounding box center [62, 29] width 50 height 16
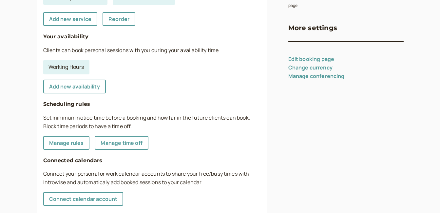
scroll to position [179, 0]
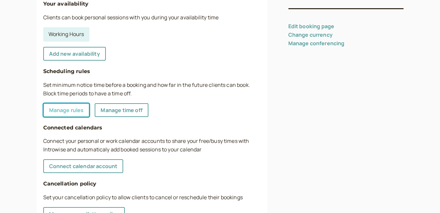
click at [81, 112] on link "Manage rules" at bounding box center [66, 110] width 47 height 14
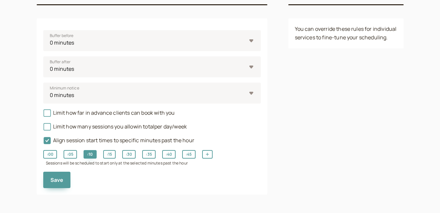
click at [19, 141] on div "introwise Dashboard Dashboard Booking page Booking Scheduling Scheduling Paymen…" at bounding box center [220, 64] width 440 height 297
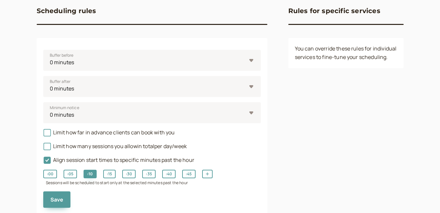
scroll to position [66, 0]
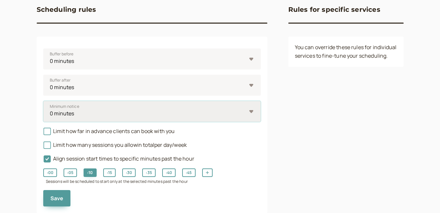
click at [251, 110] on select "0 minutes 5 minutes 10 minutes 15 minutes 30 minutes 45 minutes 1 hour 1.5 hour…" at bounding box center [151, 111] width 217 height 21
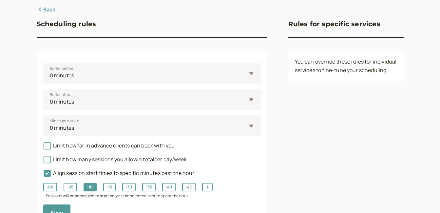
scroll to position [84, 0]
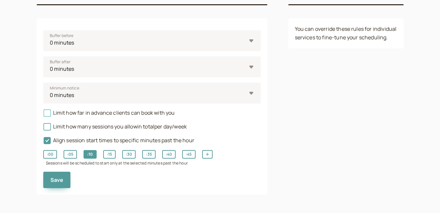
click at [48, 114] on icon at bounding box center [47, 113] width 5 height 5
click at [43, 115] on input "Limit how far in advance clients can book with you" at bounding box center [43, 115] width 0 height 0
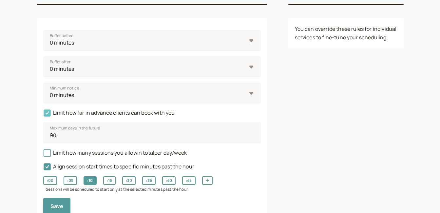
click at [46, 114] on icon at bounding box center [47, 113] width 7 height 7
click at [43, 115] on input "Limit how far in advance clients can book with you" at bounding box center [43, 115] width 0 height 0
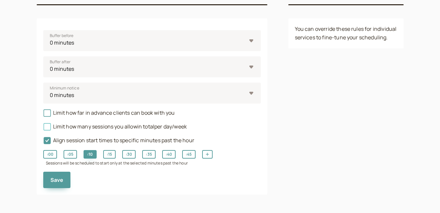
click at [46, 128] on icon at bounding box center [47, 126] width 5 height 5
click at [43, 128] on input "Limit how many sessions you allow in total per day/week" at bounding box center [43, 128] width 0 height 0
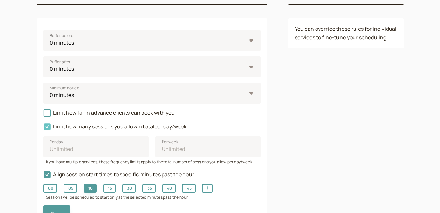
click at [46, 128] on icon at bounding box center [47, 126] width 7 height 7
click at [43, 128] on input "Limit how many sessions you allow in total per day/week" at bounding box center [43, 128] width 0 height 0
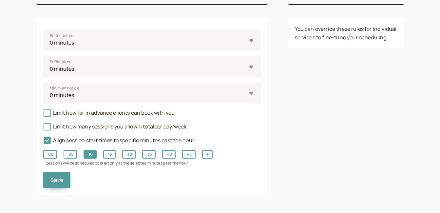
scroll to position [51, 0]
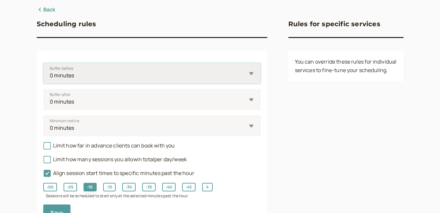
click at [252, 73] on select "0 minutes 5 minutes 10 minutes 15 minutes 30 minutes 45 minutes 1 hour 1.5 hour…" at bounding box center [151, 73] width 217 height 21
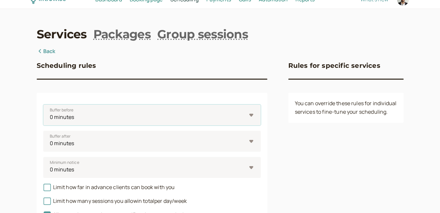
scroll to position [0, 0]
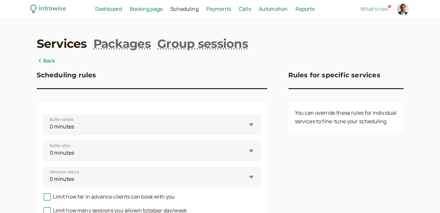
click at [220, 12] on span "Payments" at bounding box center [218, 8] width 25 height 7
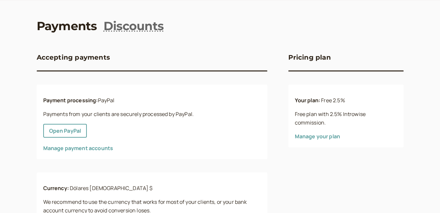
scroll to position [33, 0]
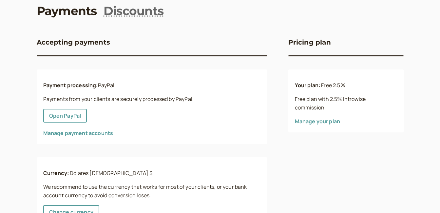
click at [317, 121] on link "Manage your plan" at bounding box center [318, 121] width 46 height 7
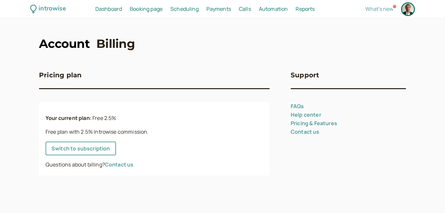
click at [70, 42] on link "Account" at bounding box center [64, 43] width 51 height 16
select select "America/Guayaquil"
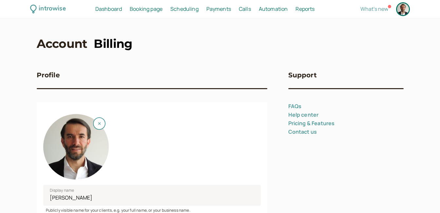
click at [111, 47] on link "Billing" at bounding box center [113, 43] width 38 height 16
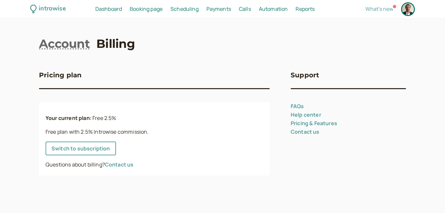
click at [246, 9] on span "Calls" at bounding box center [245, 8] width 12 height 7
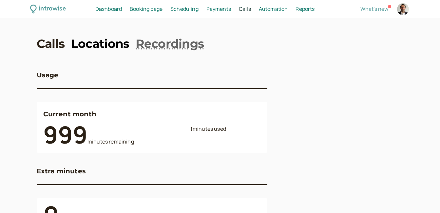
click at [101, 46] on link "Locations" at bounding box center [100, 43] width 58 height 16
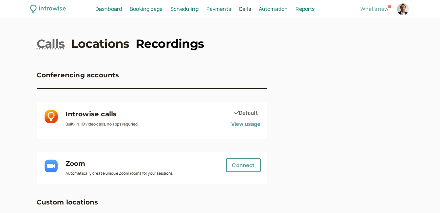
click at [163, 44] on link "Recordings" at bounding box center [170, 43] width 68 height 16
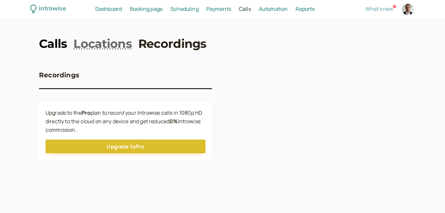
click at [49, 44] on link "Calls" at bounding box center [53, 43] width 28 height 16
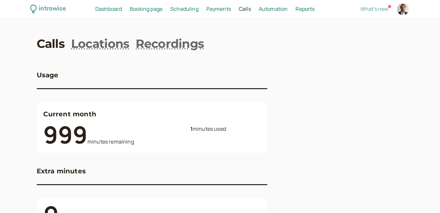
click at [270, 9] on span "Automation" at bounding box center [273, 8] width 29 height 7
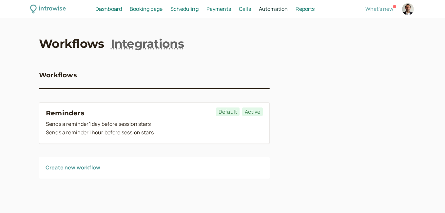
click at [193, 9] on span "Scheduling" at bounding box center [184, 8] width 28 height 7
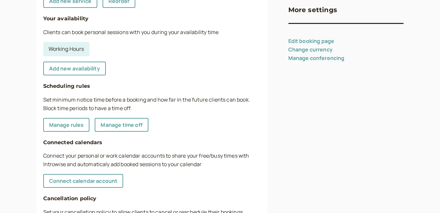
scroll to position [179, 0]
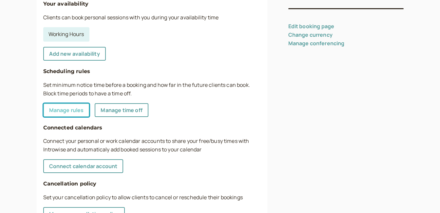
click at [59, 112] on link "Manage rules" at bounding box center [66, 110] width 47 height 14
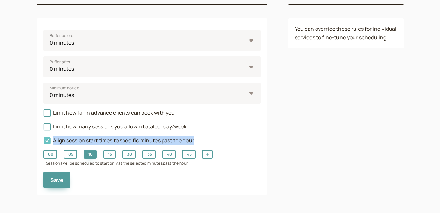
drag, startPoint x: 197, startPoint y: 141, endPoint x: 47, endPoint y: 142, distance: 149.7
click at [47, 142] on div "Align session start times to specific minutes past the hour" at bounding box center [151, 138] width 217 height 14
copy span "Align session start times to specific minutes past the hour"
click at [47, 141] on icon at bounding box center [47, 140] width 7 height 7
click at [43, 142] on input "Align session start times to specific minutes past the hour" at bounding box center [43, 142] width 0 height 0
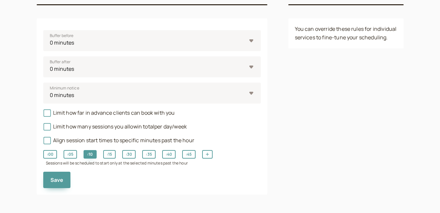
scroll to position [62, 0]
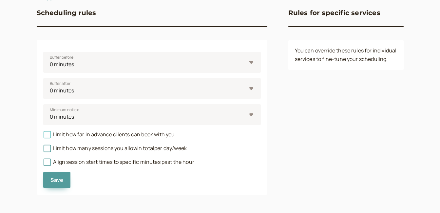
click at [47, 135] on icon at bounding box center [47, 134] width 5 height 5
click at [43, 136] on input "Limit how far in advance clients can book with you" at bounding box center [43, 136] width 0 height 0
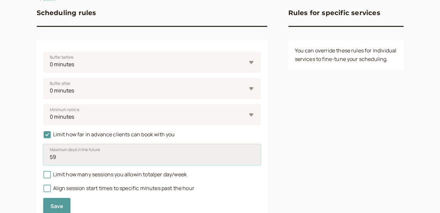
click at [252, 159] on input "59" at bounding box center [151, 154] width 217 height 21
click at [252, 156] on input "104" at bounding box center [151, 154] width 217 height 21
click at [251, 159] on input "89" at bounding box center [151, 154] width 217 height 21
type input "90"
click at [252, 156] on input "90" at bounding box center [151, 154] width 217 height 21
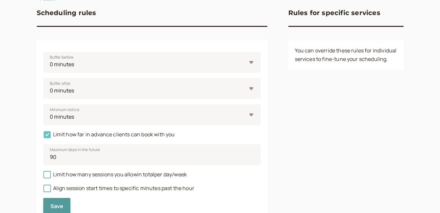
click at [48, 135] on icon at bounding box center [47, 134] width 7 height 7
click at [43, 136] on input "Limit how far in advance clients can book with you" at bounding box center [43, 136] width 0 height 0
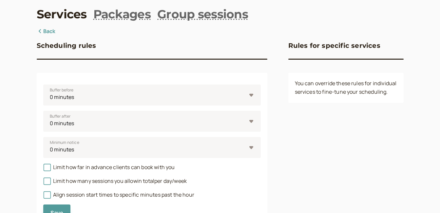
scroll to position [0, 0]
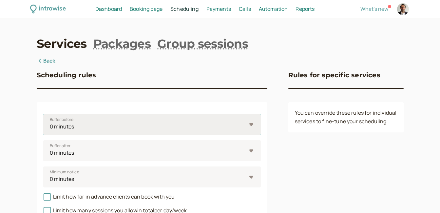
click at [251, 124] on select "0 minutes 5 minutes 10 minutes 15 minutes 30 minutes 45 minutes 1 hour 1.5 hour…" at bounding box center [151, 124] width 217 height 21
select select "10"
click at [43, 114] on select "0 minutes 5 minutes 10 minutes 15 minutes 30 minutes 45 minutes 1 hour 1.5 hour…" at bounding box center [151, 124] width 217 height 21
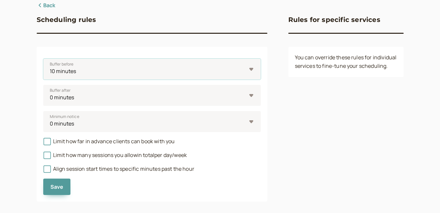
scroll to position [62, 0]
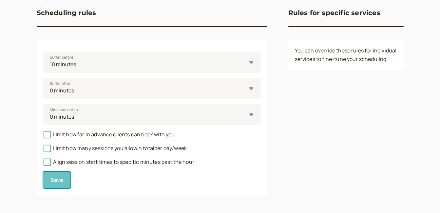
click at [56, 183] on span "Save" at bounding box center [56, 179] width 13 height 7
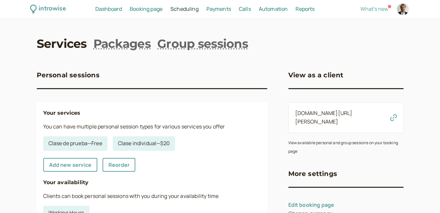
click at [222, 11] on span "Payments" at bounding box center [218, 8] width 25 height 7
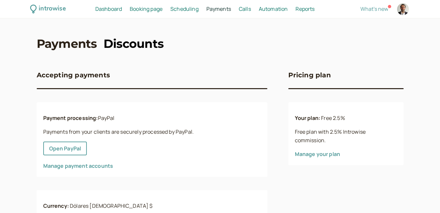
click at [127, 41] on link "Discounts" at bounding box center [134, 43] width 60 height 16
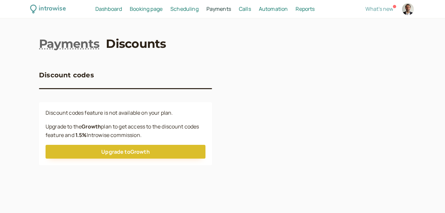
click at [278, 10] on span "Automation" at bounding box center [273, 8] width 29 height 7
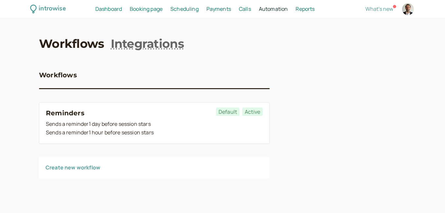
click at [79, 167] on link "Create new workflow" at bounding box center [73, 167] width 55 height 7
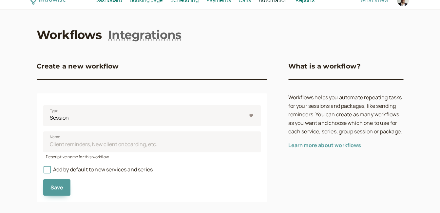
scroll to position [16, 0]
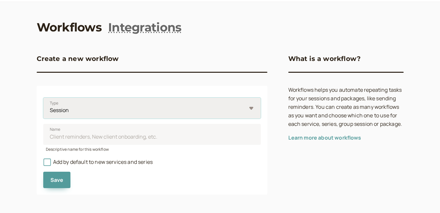
click at [251, 111] on select "Session Package" at bounding box center [151, 108] width 217 height 21
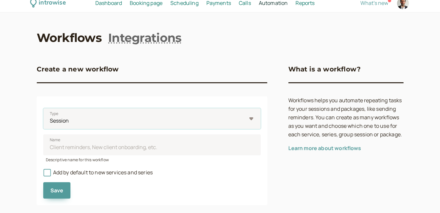
scroll to position [0, 0]
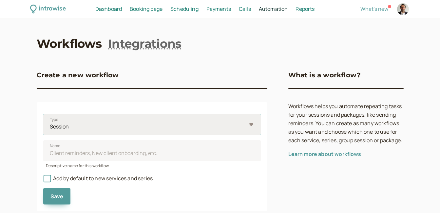
click at [252, 128] on select "Session Package" at bounding box center [151, 124] width 217 height 21
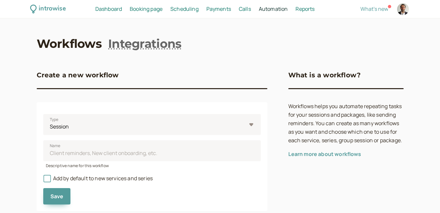
click at [101, 9] on span "Dashboard" at bounding box center [108, 8] width 27 height 7
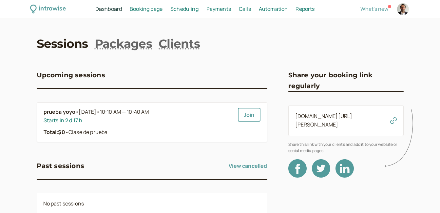
click at [191, 10] on span "Scheduling" at bounding box center [184, 8] width 28 height 7
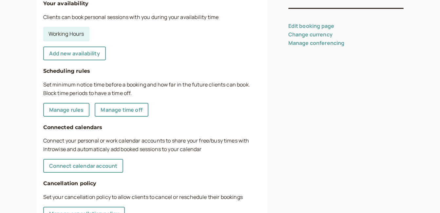
scroll to position [179, 0]
click at [76, 111] on link "Manage rules" at bounding box center [66, 110] width 47 height 14
select select "10"
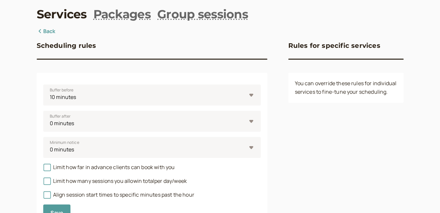
scroll to position [62, 0]
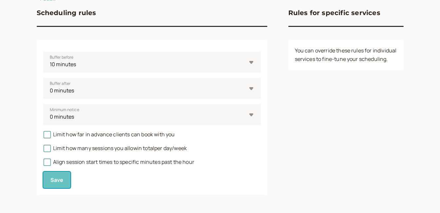
click at [54, 179] on span "Save" at bounding box center [56, 179] width 13 height 7
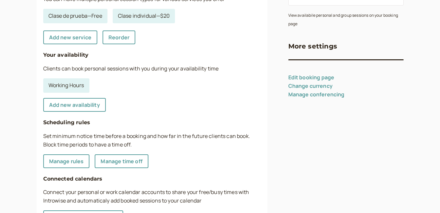
scroll to position [164, 0]
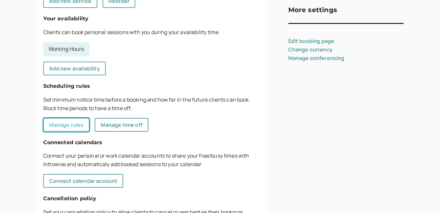
click at [71, 127] on link "Manage rules" at bounding box center [66, 125] width 47 height 14
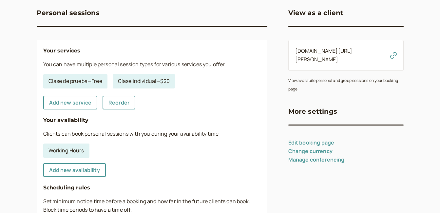
select select "10"
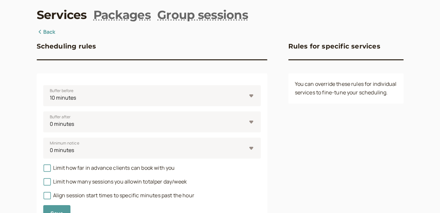
scroll to position [0, 0]
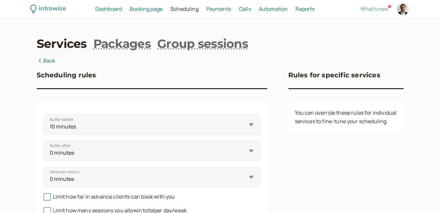
click at [182, 9] on span "Scheduling" at bounding box center [184, 8] width 28 height 7
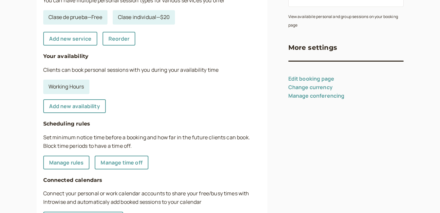
scroll to position [197, 0]
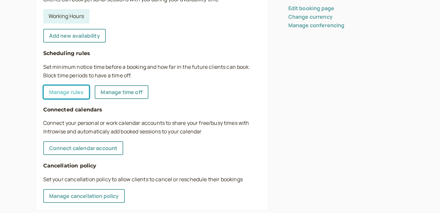
click at [60, 94] on link "Manage rules" at bounding box center [66, 92] width 47 height 14
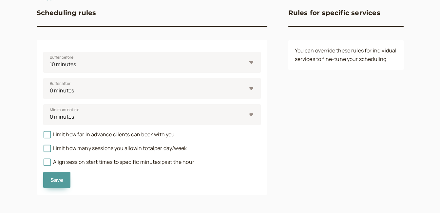
scroll to position [62, 0]
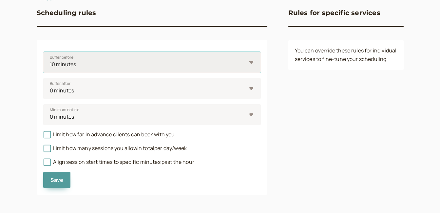
click at [251, 62] on select "0 minutes 5 minutes 10 minutes 15 minutes 30 minutes 45 minutes 1 hour 1.5 hour…" at bounding box center [151, 62] width 217 height 21
click at [254, 62] on select "0 minutes 5 minutes 10 minutes 15 minutes 30 minutes 45 minutes 1 hour 1.5 hour…" at bounding box center [151, 62] width 217 height 21
click at [253, 62] on select "0 minutes 5 minutes 10 minutes 15 minutes 30 minutes 45 minutes 1 hour 1.5 hour…" at bounding box center [151, 62] width 217 height 21
select select "0"
click at [43, 52] on select "0 minutes 5 minutes 10 minutes 15 minutes 30 minutes 45 minutes 1 hour 1.5 hour…" at bounding box center [151, 62] width 217 height 21
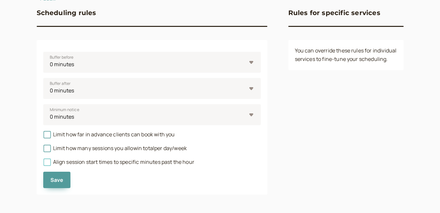
click at [48, 163] on icon at bounding box center [47, 162] width 5 height 5
click at [43, 164] on input "Align session start times to specific minutes past the hour" at bounding box center [43, 164] width 0 height 0
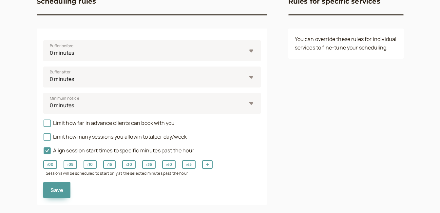
scroll to position [84, 0]
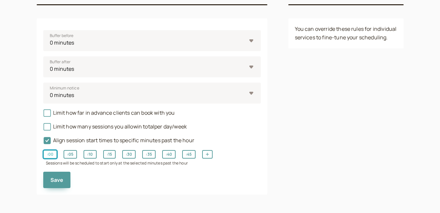
click at [50, 155] on button ": 00" at bounding box center [50, 154] width 14 height 9
click at [56, 183] on span "Save" at bounding box center [56, 179] width 13 height 7
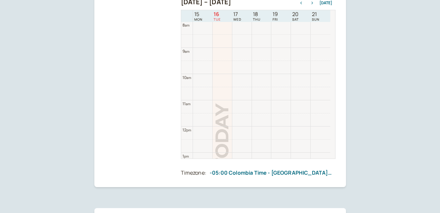
scroll to position [162, 0]
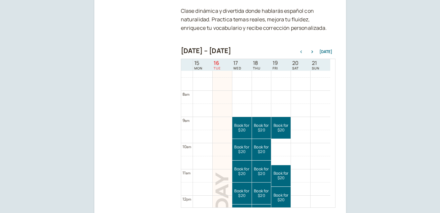
scroll to position [181, 0]
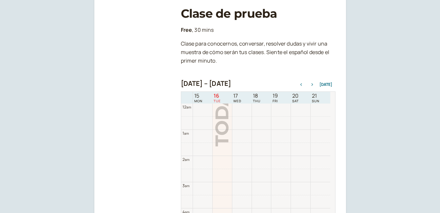
scroll to position [210, 0]
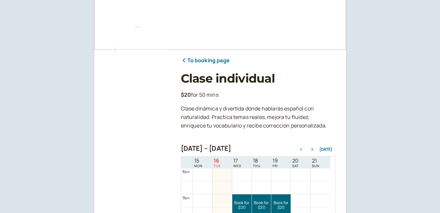
scroll to position [31, 0]
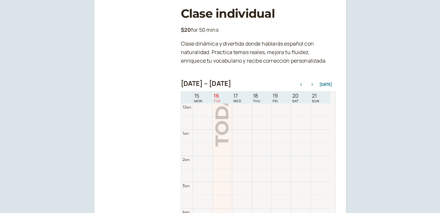
scroll to position [210, 0]
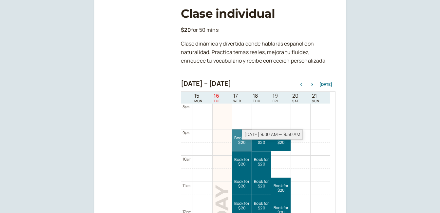
click at [245, 146] on link "Book for $20 $20" at bounding box center [241, 140] width 19 height 22
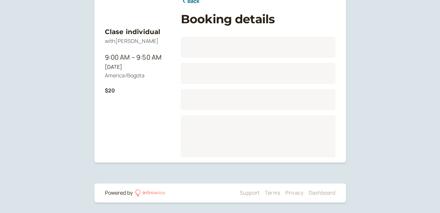
scroll to position [81, 0]
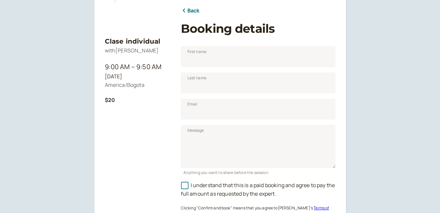
click at [189, 9] on link "Back" at bounding box center [190, 11] width 19 height 9
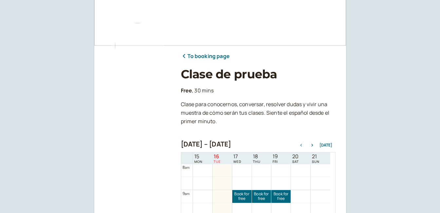
scroll to position [31, 0]
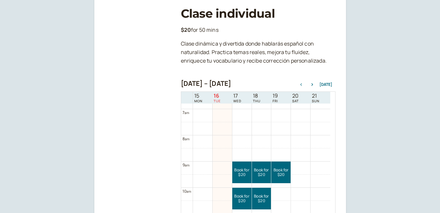
scroll to position [177, 0]
